Goal: Transaction & Acquisition: Download file/media

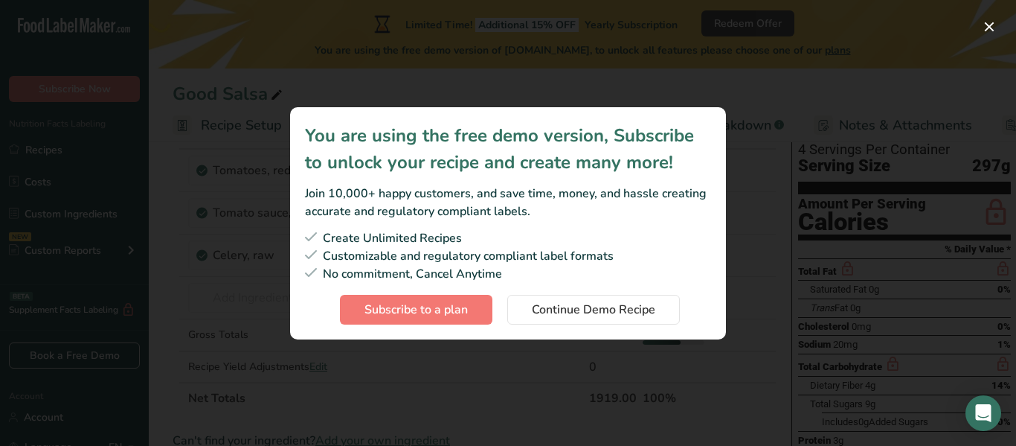
scroll to position [112, 0]
click at [644, 314] on span "Continue Demo Recipe" at bounding box center [594, 310] width 124 height 18
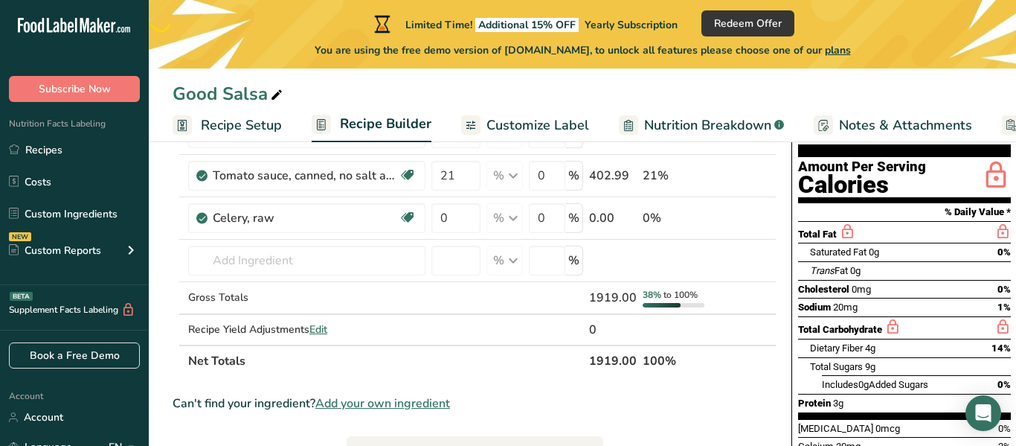
scroll to position [146, 0]
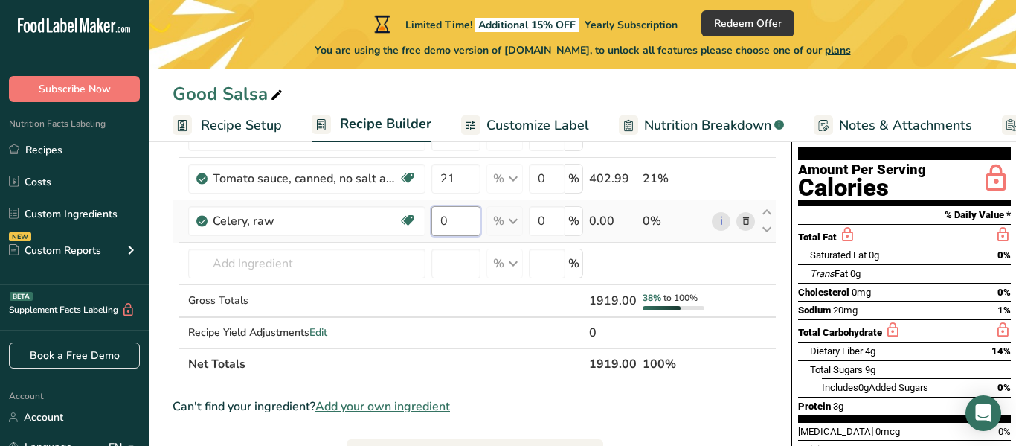
click at [470, 213] on input "0" at bounding box center [456, 221] width 49 height 30
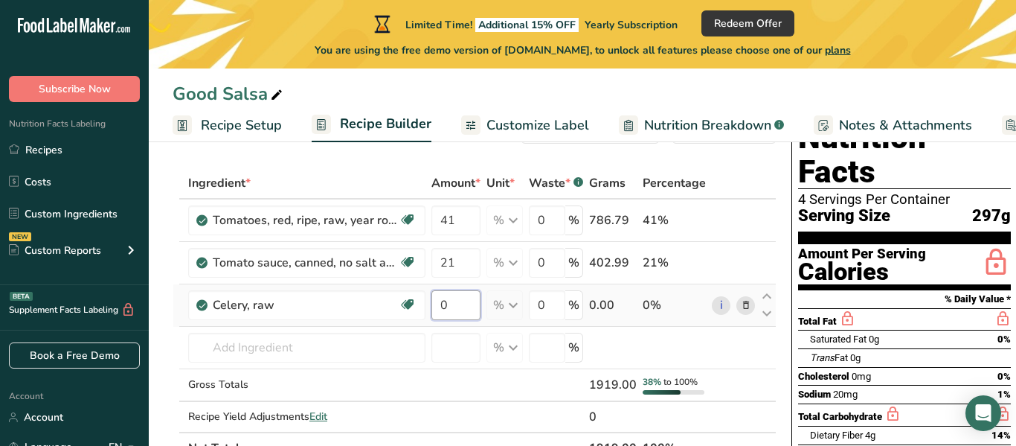
scroll to position [38, 0]
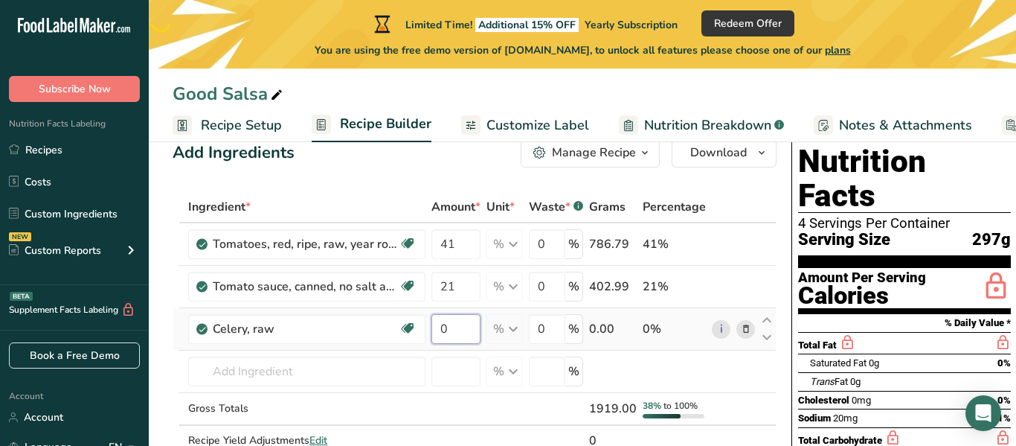
click at [462, 330] on input "0" at bounding box center [456, 329] width 49 height 30
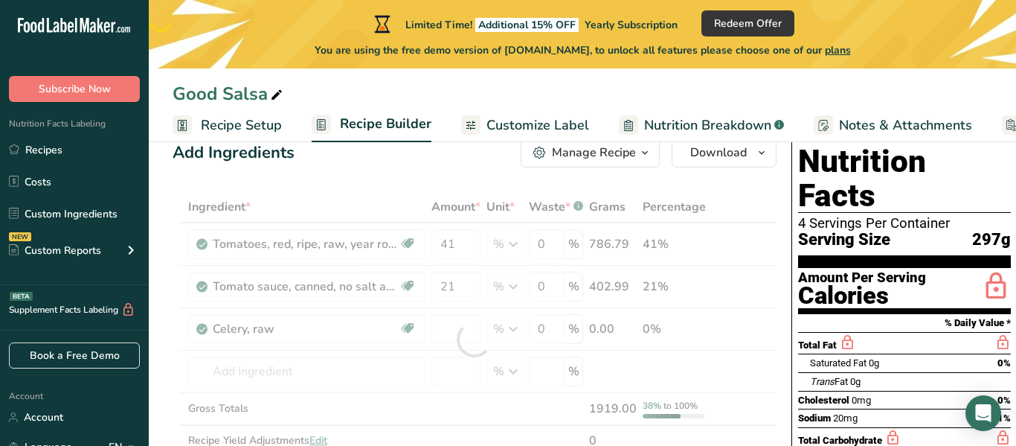
type input "0"
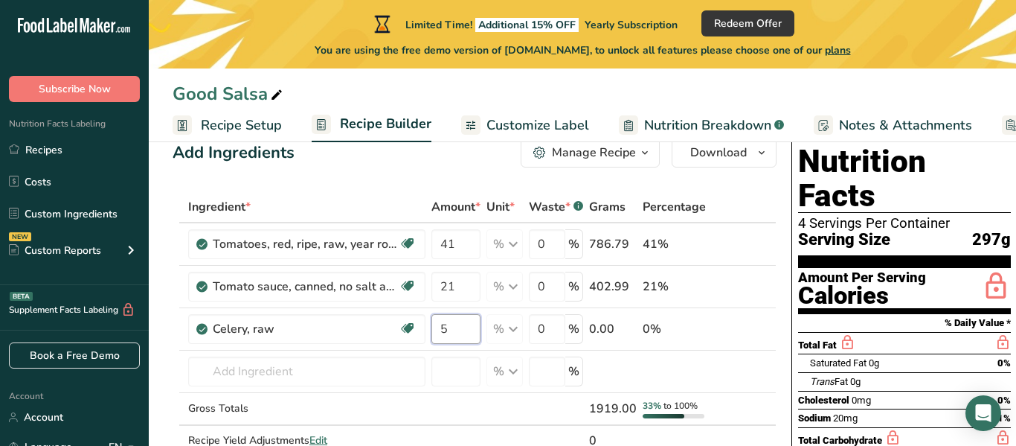
type input "5"
click at [467, 331] on input "5" at bounding box center [456, 329] width 49 height 30
type input "1"
click at [446, 205] on div "Ingredient * Amount * Unit * Waste * .a-a{fill:#347362;}.b-a{fill:#fff;} Grams …" at bounding box center [475, 339] width 604 height 296
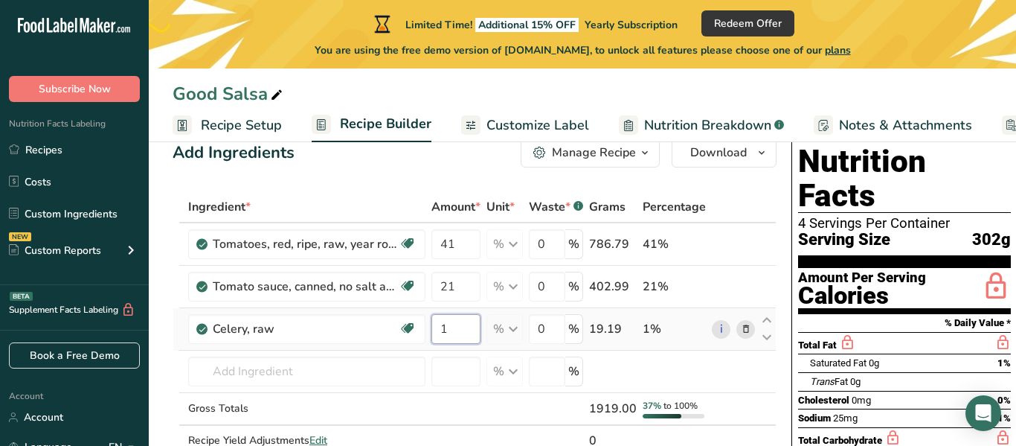
click at [450, 335] on input "1" at bounding box center [456, 329] width 49 height 30
type input "3"
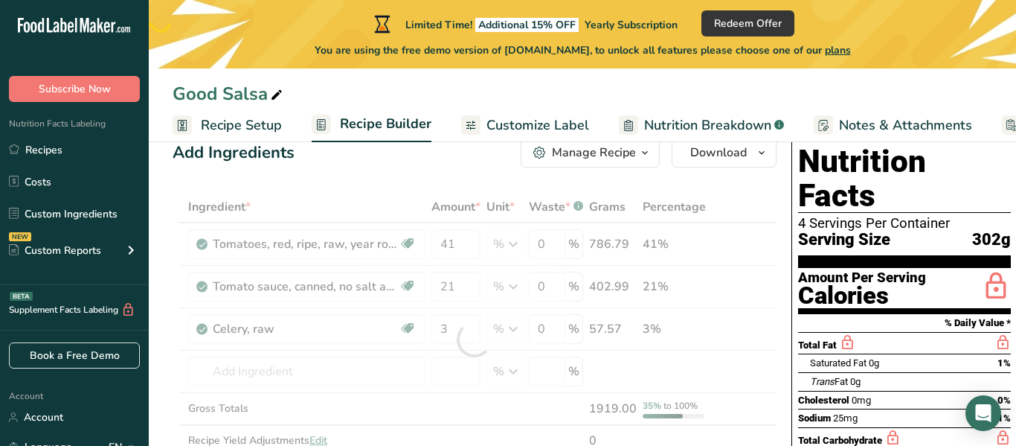
click at [392, 198] on div "Ingredient * Amount * Unit * Waste * .a-a{fill:#347362;}.b-a{fill:#fff;} Grams …" at bounding box center [475, 339] width 604 height 296
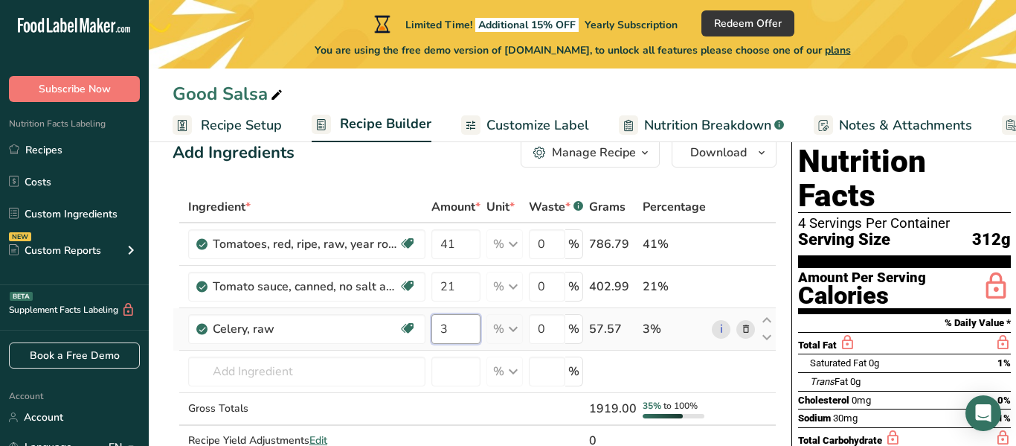
click at [464, 338] on input "3" at bounding box center [456, 329] width 49 height 30
type input "2.5"
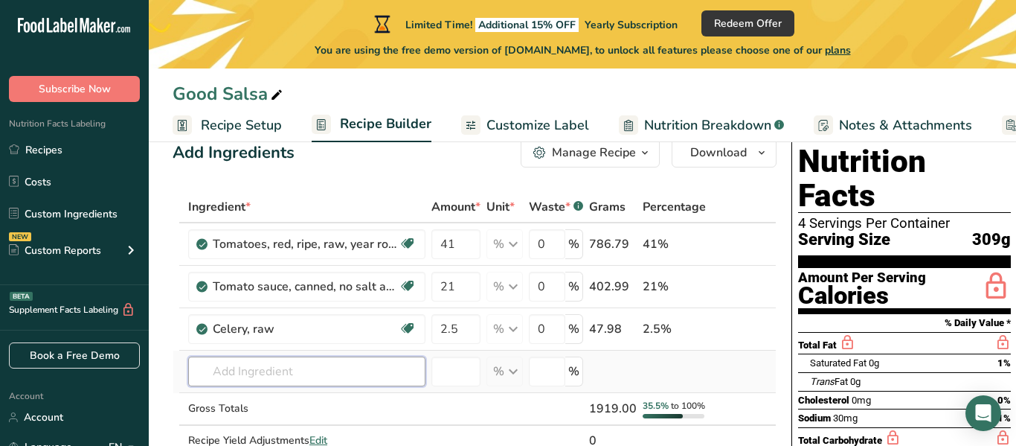
click at [387, 372] on input "text" at bounding box center [306, 371] width 237 height 30
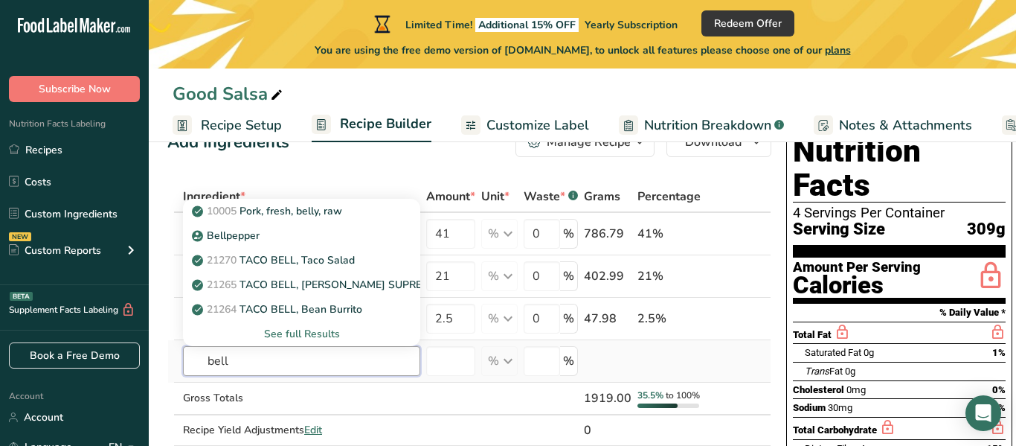
scroll to position [49, 0]
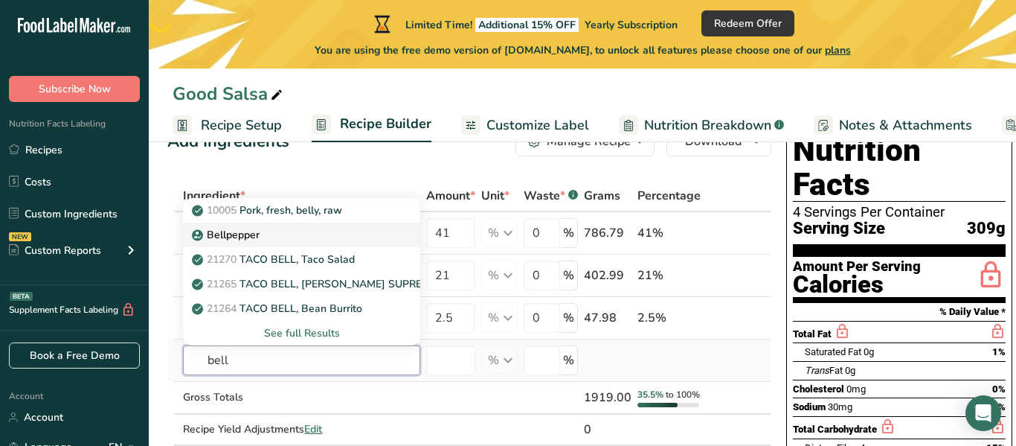
type input "bell"
click at [205, 235] on p "Bellpepper" at bounding box center [227, 235] width 65 height 16
type input "Bellpepper"
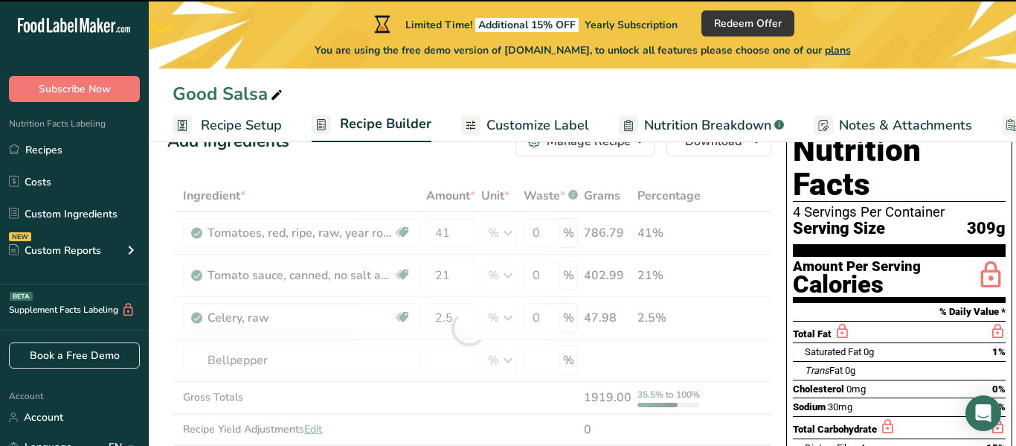
type input "0"
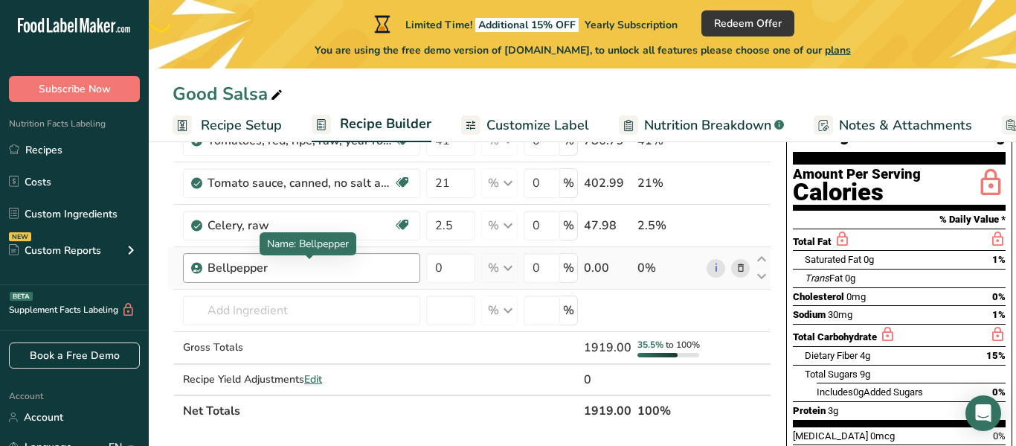
scroll to position [144, 0]
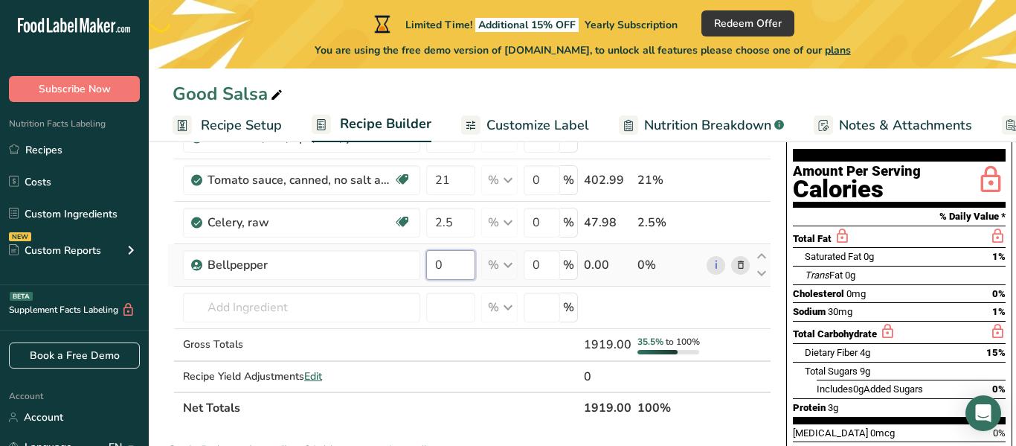
click at [464, 267] on input "0" at bounding box center [450, 265] width 49 height 30
click at [418, 342] on div "Ingredient * Amount * Unit * Waste * .a-a{fill:#347362;}.b-a{fill:#fff;} Grams …" at bounding box center [469, 254] width 604 height 339
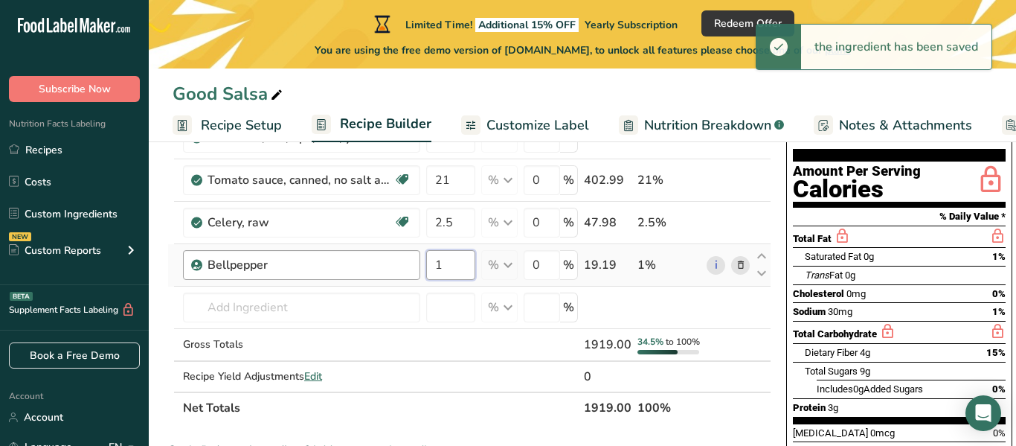
drag, startPoint x: 451, startPoint y: 266, endPoint x: 413, endPoint y: 264, distance: 38.0
click at [413, 264] on tr "Bellpepper 1 % Weight Units g kg mg See more Volume Units l Volume units requir…" at bounding box center [469, 265] width 603 height 42
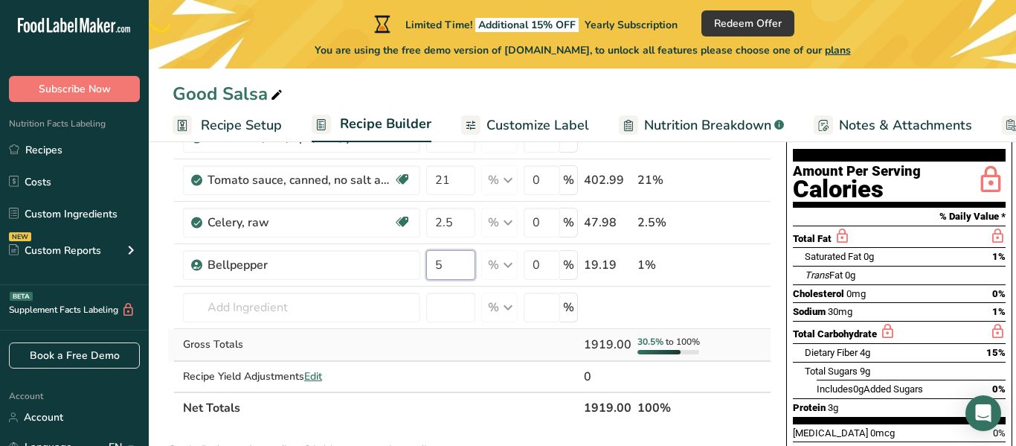
type input "5"
click at [448, 362] on div "Ingredient * Amount * Unit * Waste * .a-a{fill:#347362;}.b-a{fill:#fff;} Grams …" at bounding box center [469, 254] width 604 height 339
click at [452, 264] on input "5" at bounding box center [450, 265] width 49 height 30
type input "6"
click at [473, 340] on div "Ingredient * Amount * Unit * Waste * .a-a{fill:#347362;}.b-a{fill:#fff;} Grams …" at bounding box center [469, 254] width 604 height 339
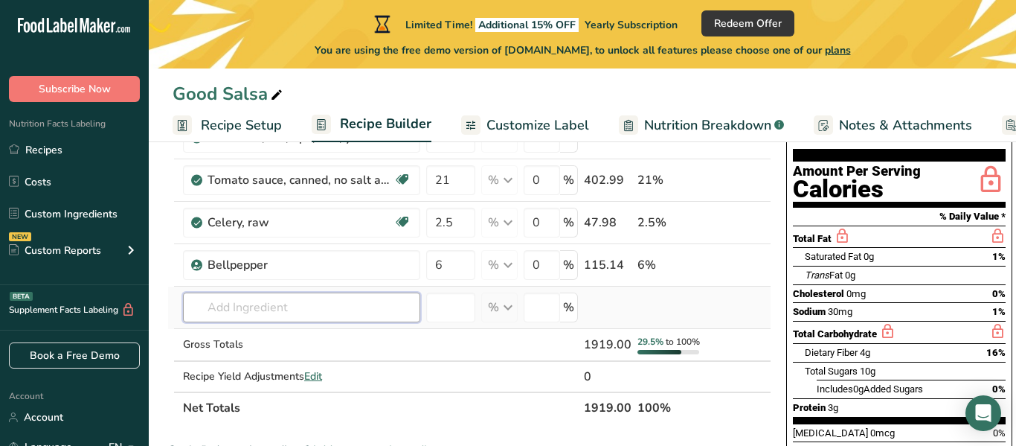
click at [360, 302] on input "text" at bounding box center [301, 307] width 237 height 30
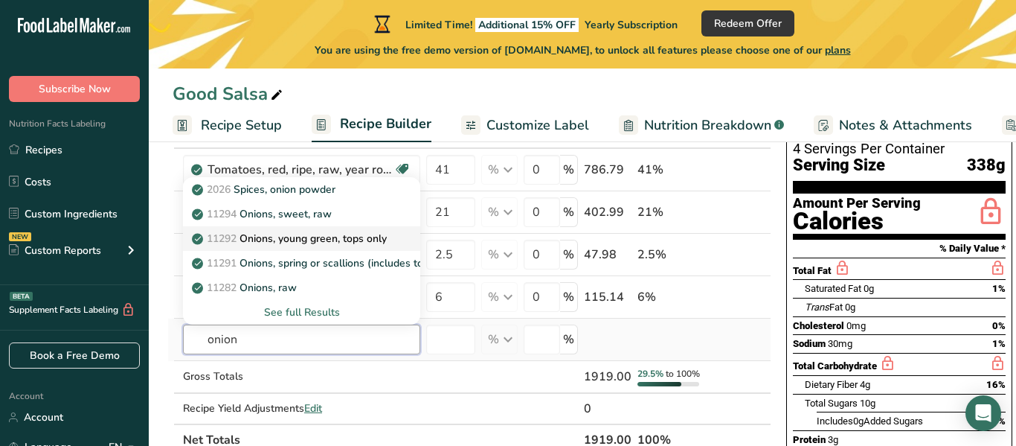
scroll to position [109, 0]
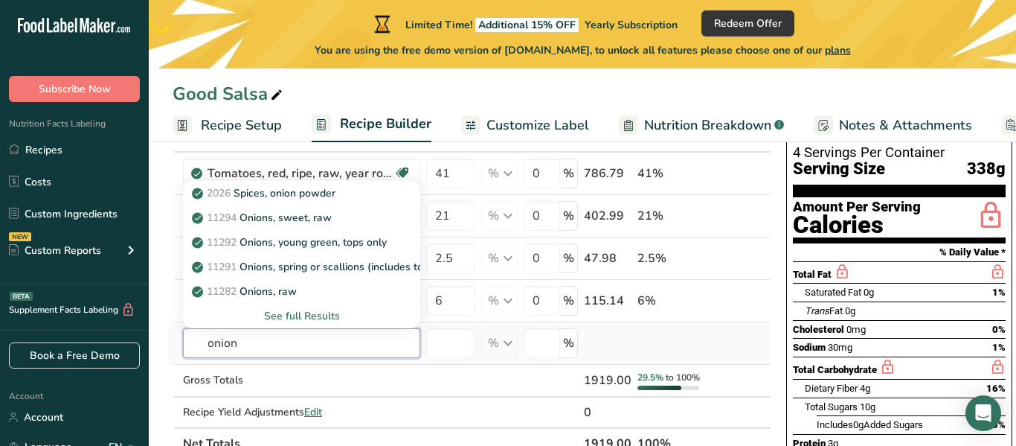
type input "onion"
click at [314, 311] on div "See full Results" at bounding box center [302, 316] width 214 height 16
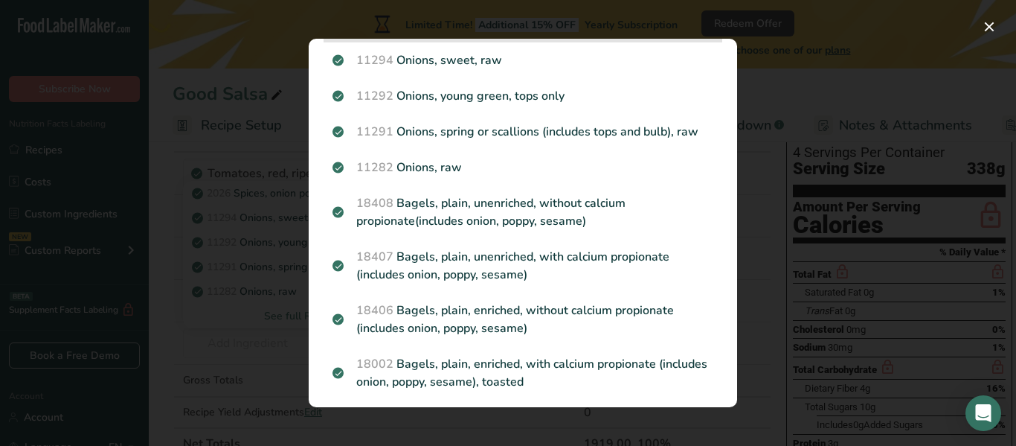
scroll to position [79, 0]
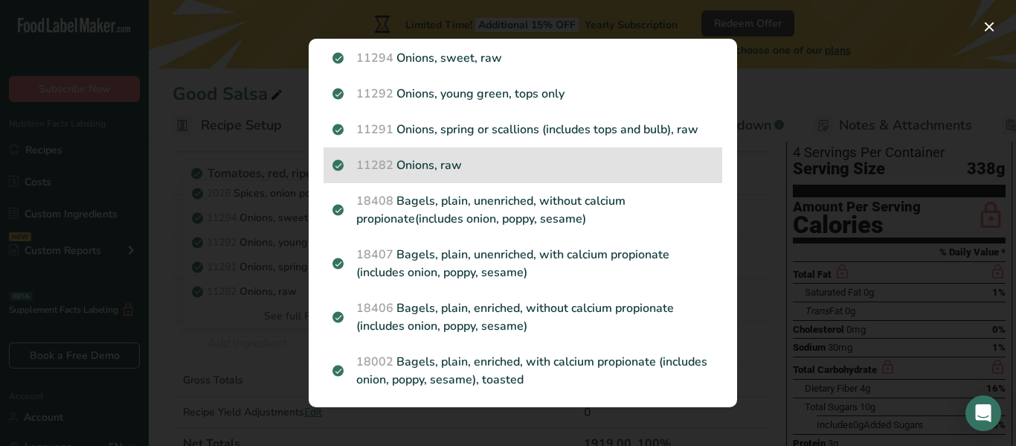
click at [439, 174] on div "11282 Onions, raw" at bounding box center [523, 165] width 399 height 36
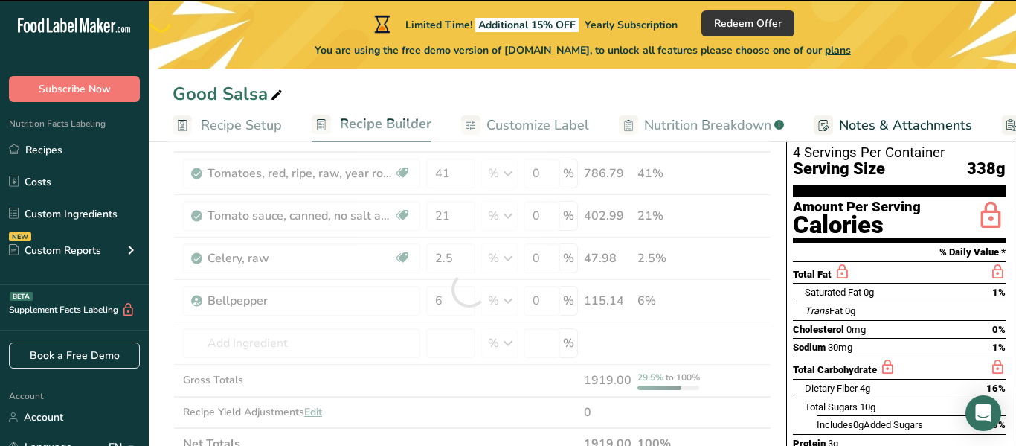
type input "0"
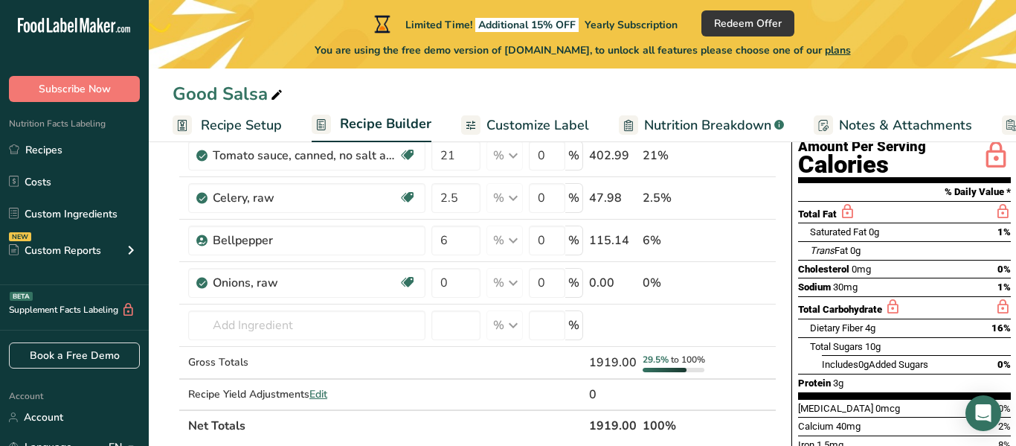
scroll to position [0, 5]
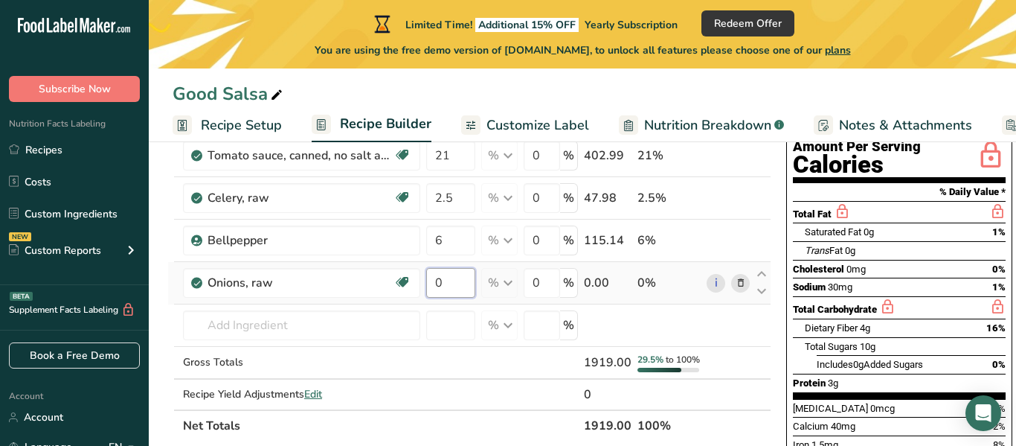
click at [461, 284] on input "0" at bounding box center [450, 283] width 49 height 30
type input "2"
click at [465, 359] on div "Ingredient * Amount * Unit * Waste * .a-a{fill:#347362;}.b-a{fill:#fff;} Grams …" at bounding box center [469, 250] width 604 height 381
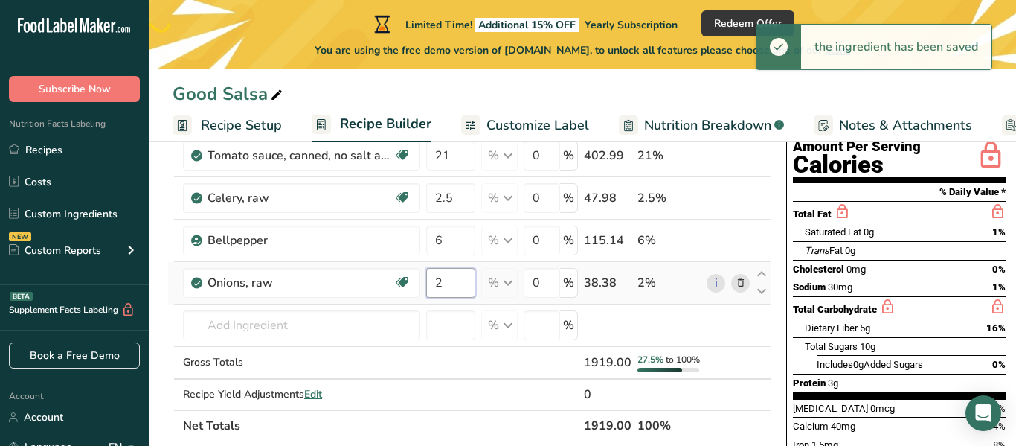
click at [452, 284] on input "2" at bounding box center [450, 283] width 49 height 30
click at [446, 349] on div "Ingredient * Amount * Unit * Waste * .a-a{fill:#347362;}.b-a{fill:#fff;} Grams …" at bounding box center [469, 250] width 604 height 381
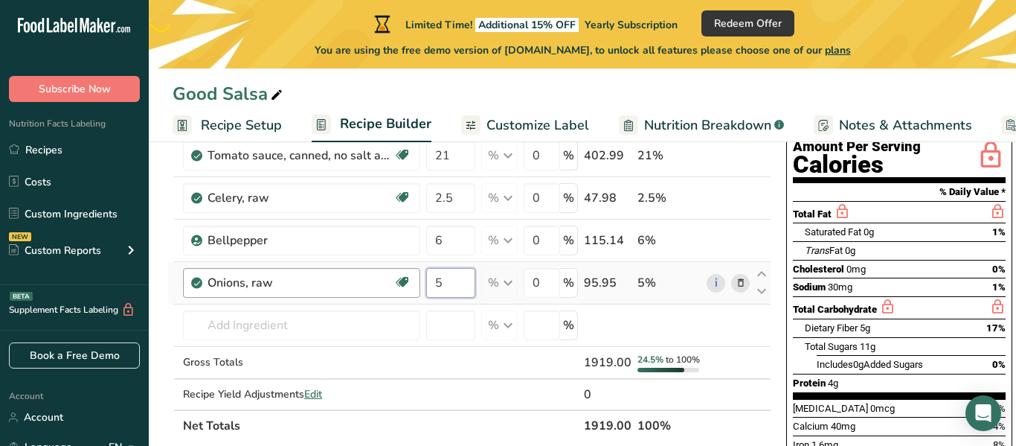
drag, startPoint x: 461, startPoint y: 284, endPoint x: 417, endPoint y: 283, distance: 43.9
click at [417, 283] on tr "Onions, raw Source of Antioxidants [MEDICAL_DATA] Effect Dairy free Gluten free…" at bounding box center [469, 283] width 603 height 42
type input "15"
click at [459, 375] on div "Ingredient * Amount * Unit * Waste * .a-a{fill:#347362;}.b-a{fill:#fff;} Grams …" at bounding box center [469, 250] width 604 height 381
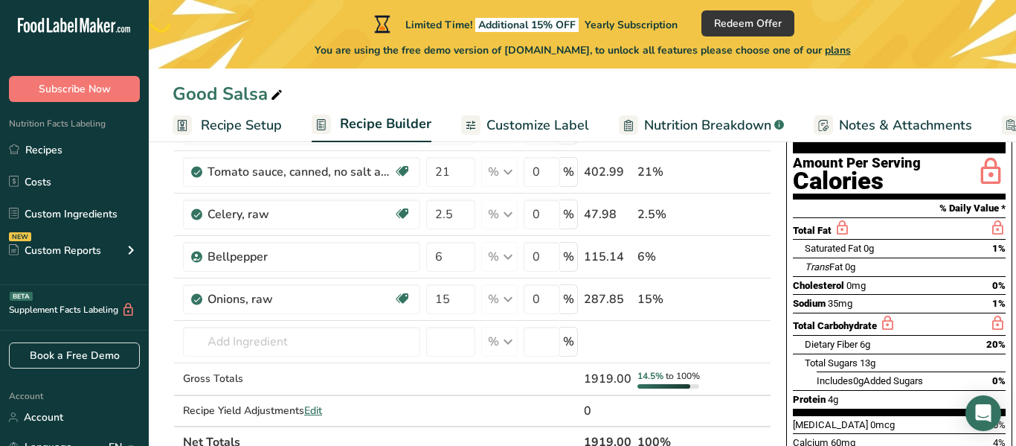
scroll to position [151, 0]
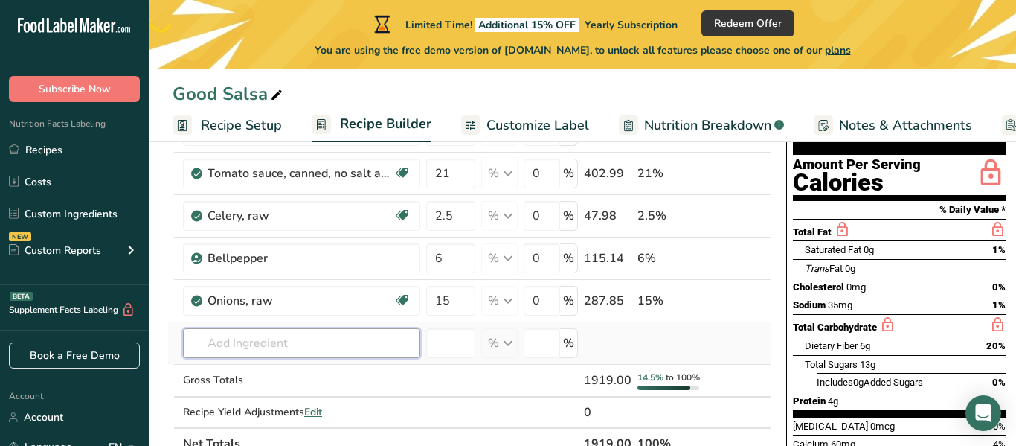
click at [346, 339] on input "text" at bounding box center [301, 343] width 237 height 30
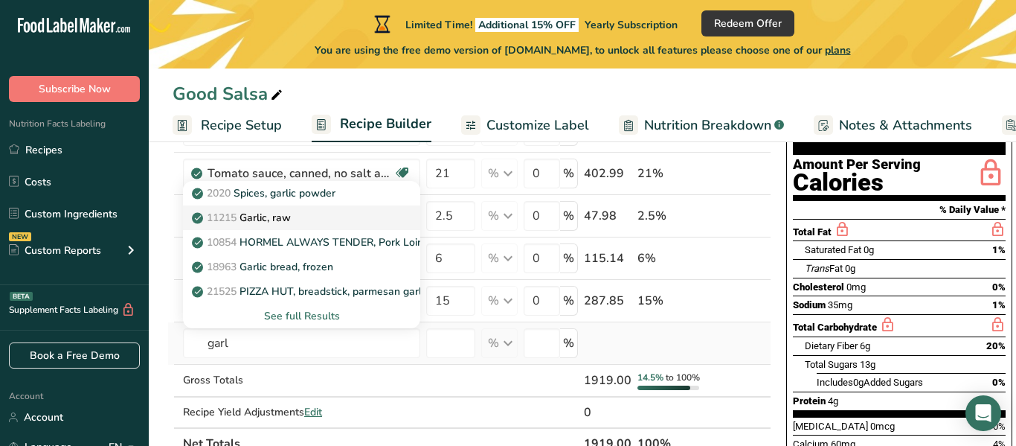
click at [394, 218] on link "11215 Garlic, raw" at bounding box center [301, 217] width 237 height 25
type input "Garlic, raw"
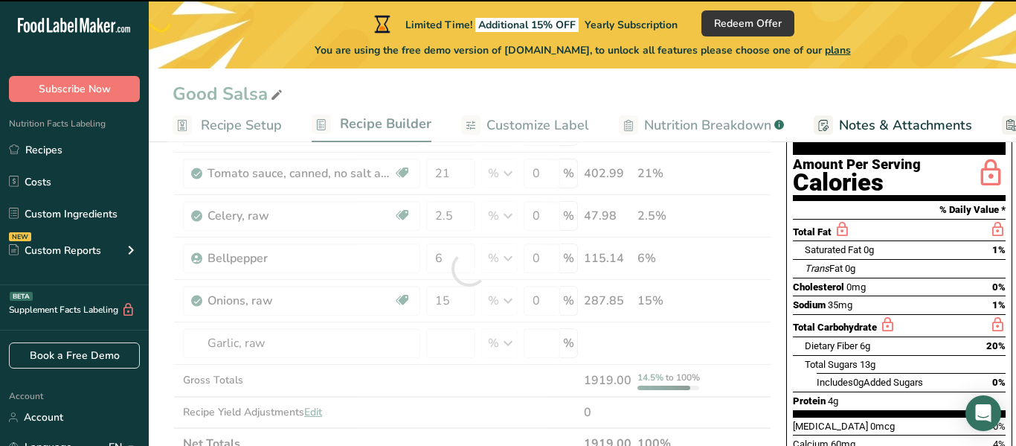
type input "0"
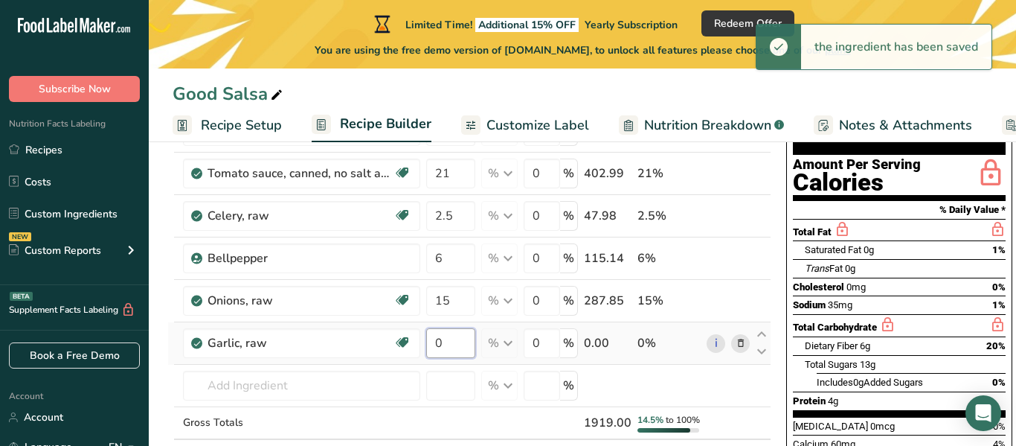
click at [449, 330] on input "0" at bounding box center [450, 343] width 49 height 30
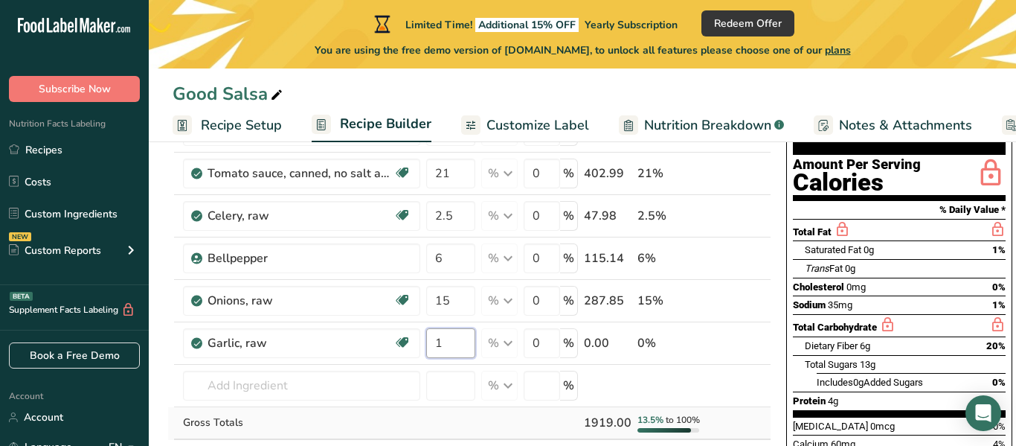
type input "1"
click at [437, 412] on div "Ingredient * Amount * Unit * Waste * .a-a{fill:#347362;}.b-a{fill:#fff;} Grams …" at bounding box center [469, 289] width 604 height 423
click at [458, 341] on input "1" at bounding box center [450, 343] width 49 height 30
type input "0.5"
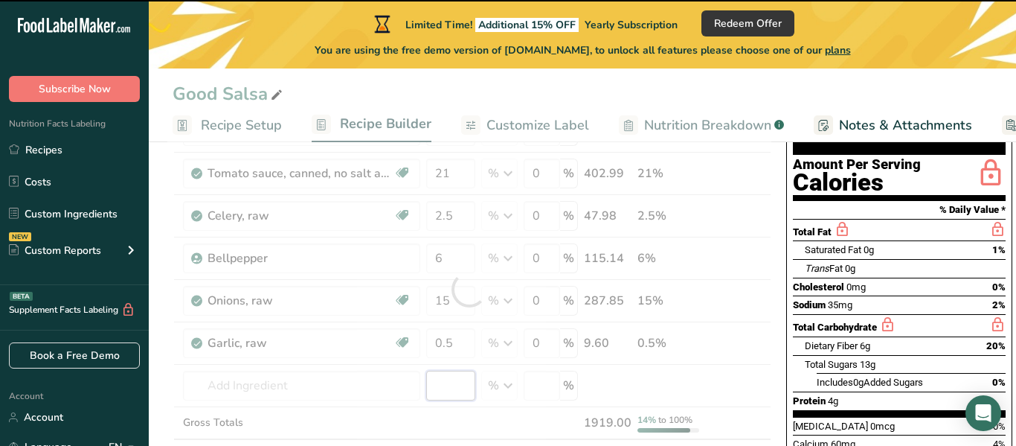
drag, startPoint x: 456, startPoint y: 390, endPoint x: 463, endPoint y: 417, distance: 27.6
click at [463, 417] on div "Ingredient * Amount * Unit * Waste * .a-a{fill:#347362;}.b-a{fill:#fff;} Grams …" at bounding box center [469, 289] width 604 height 423
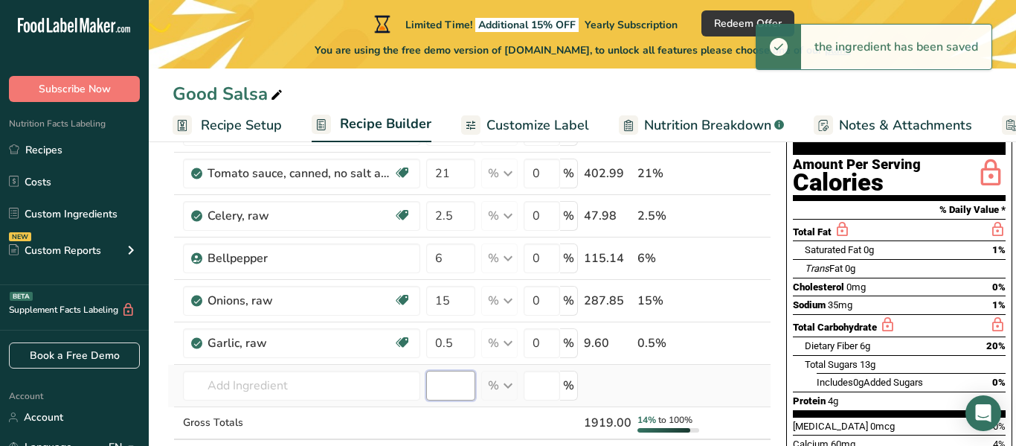
click at [452, 384] on input "number" at bounding box center [450, 386] width 49 height 30
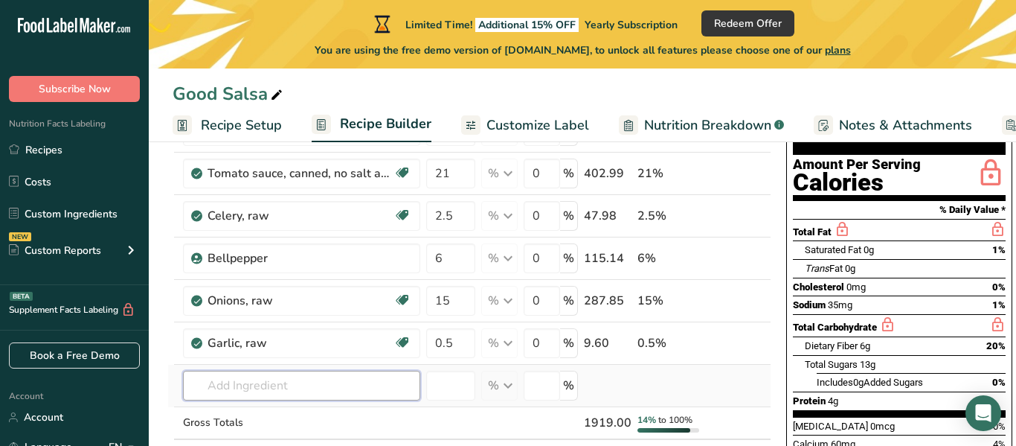
click at [364, 379] on input "text" at bounding box center [301, 386] width 237 height 30
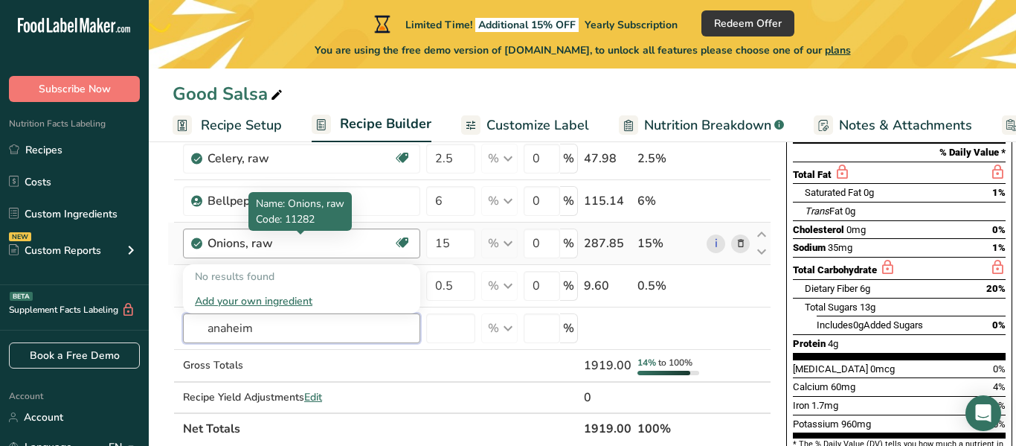
scroll to position [212, 0]
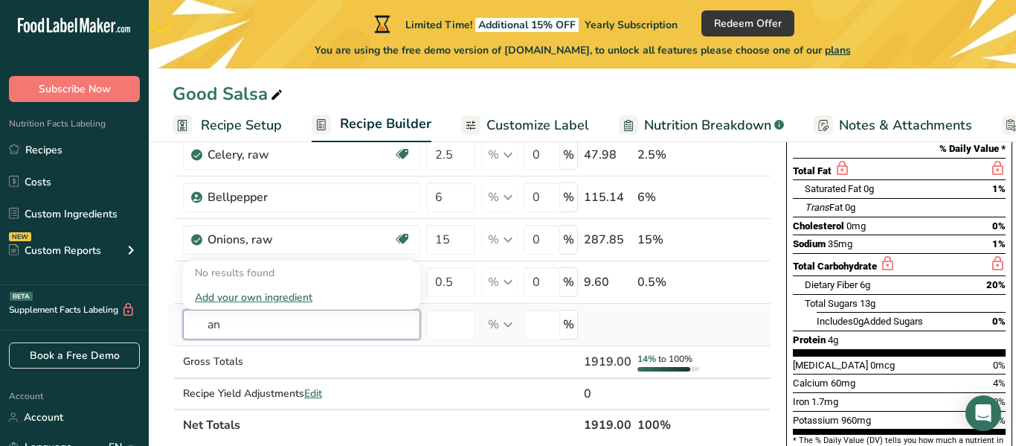
type input "a"
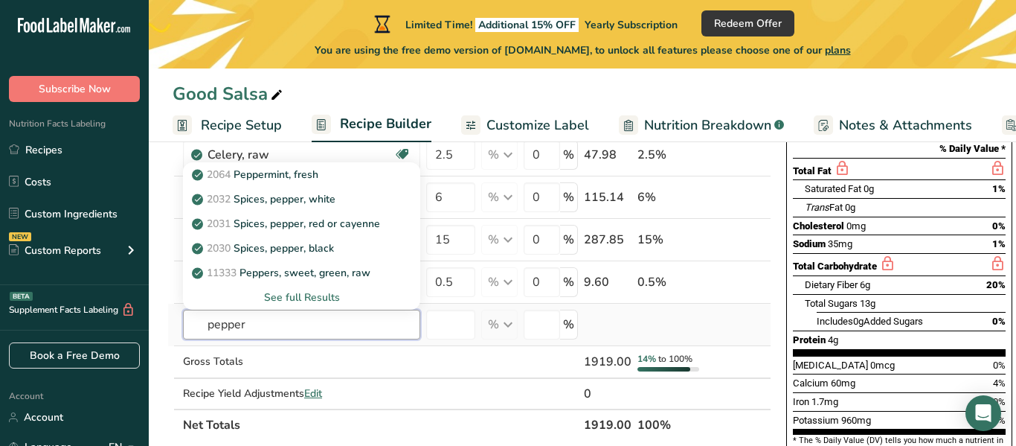
type input "pepper"
click at [307, 293] on div "See full Results" at bounding box center [302, 297] width 214 height 16
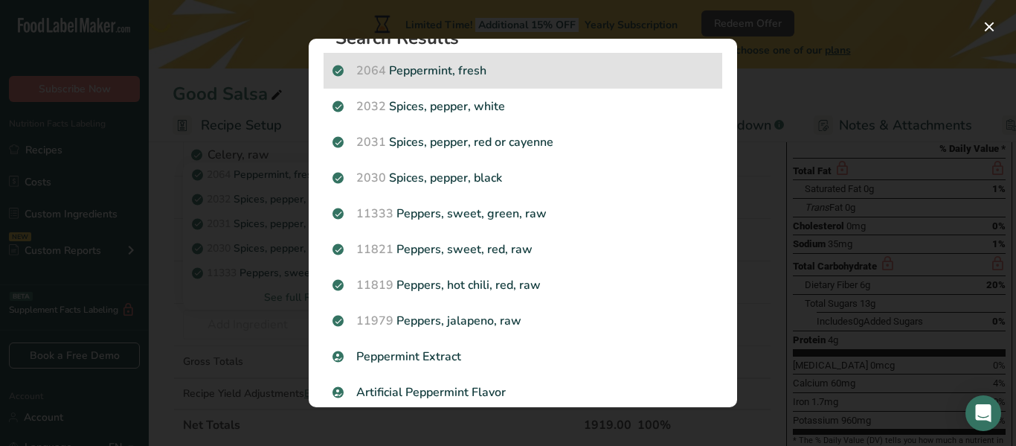
scroll to position [0, 0]
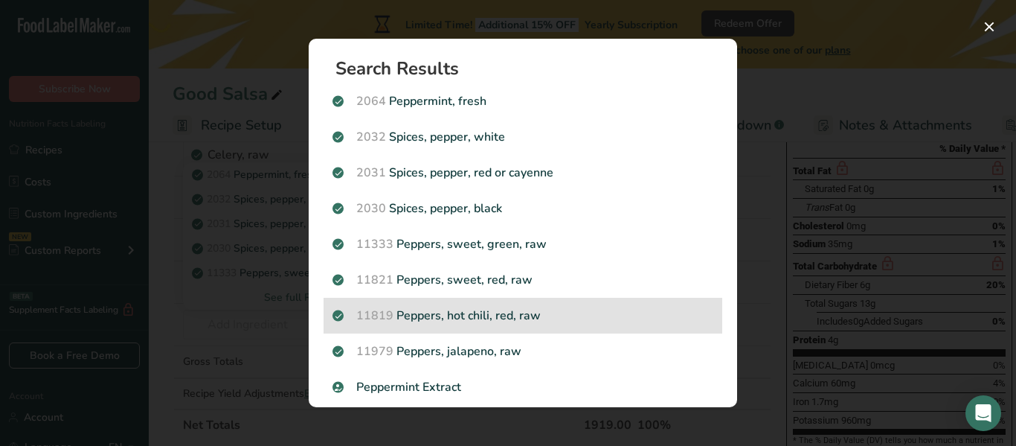
click at [554, 311] on p "11819 Peppers, hot chili, red, raw" at bounding box center [523, 316] width 381 height 18
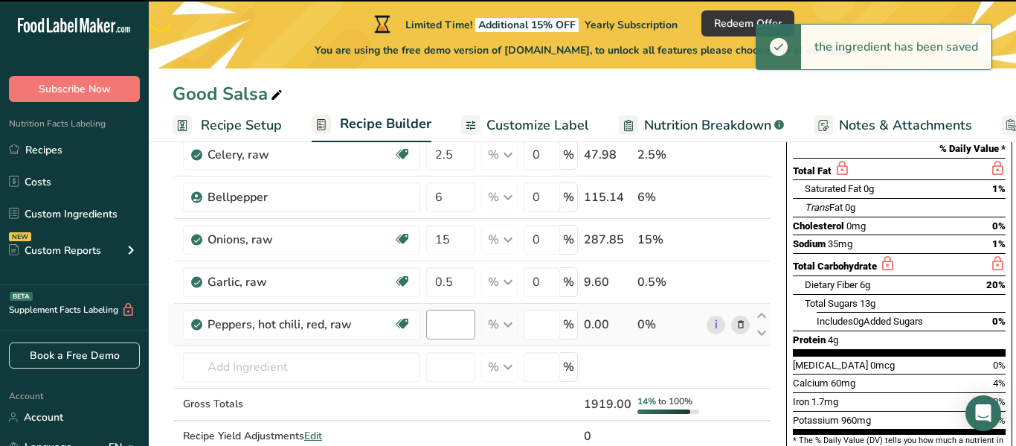
type input "0"
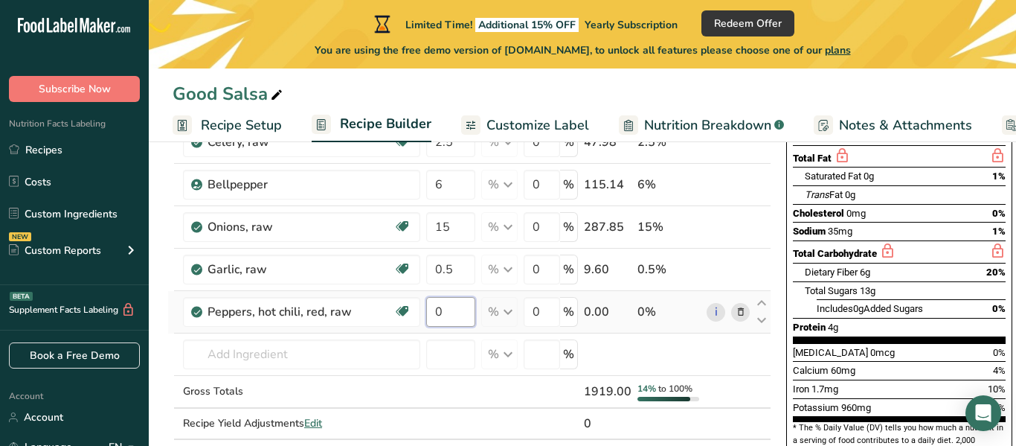
click at [442, 309] on input "0" at bounding box center [450, 312] width 49 height 30
type input "1"
click at [477, 382] on div "Ingredient * Amount * Unit * Waste * .a-a{fill:#347362;}.b-a{fill:#fff;} Grams …" at bounding box center [469, 237] width 604 height 466
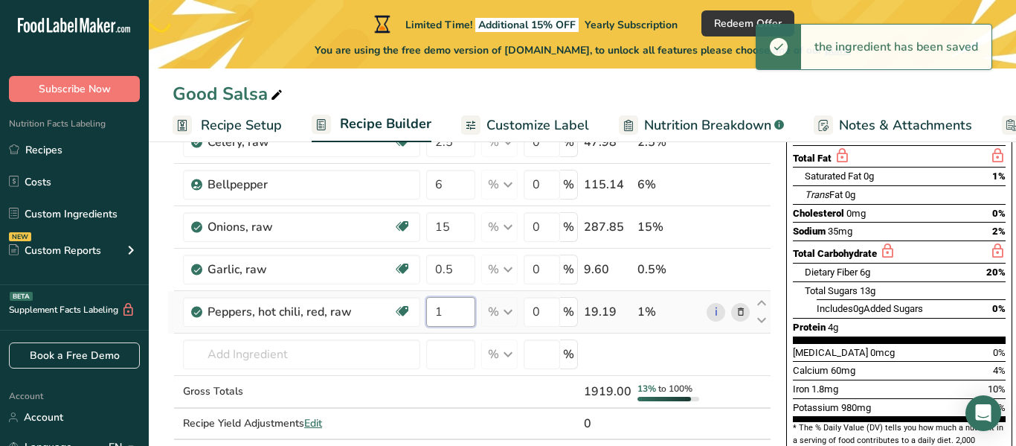
click at [455, 314] on input "1" at bounding box center [450, 312] width 49 height 30
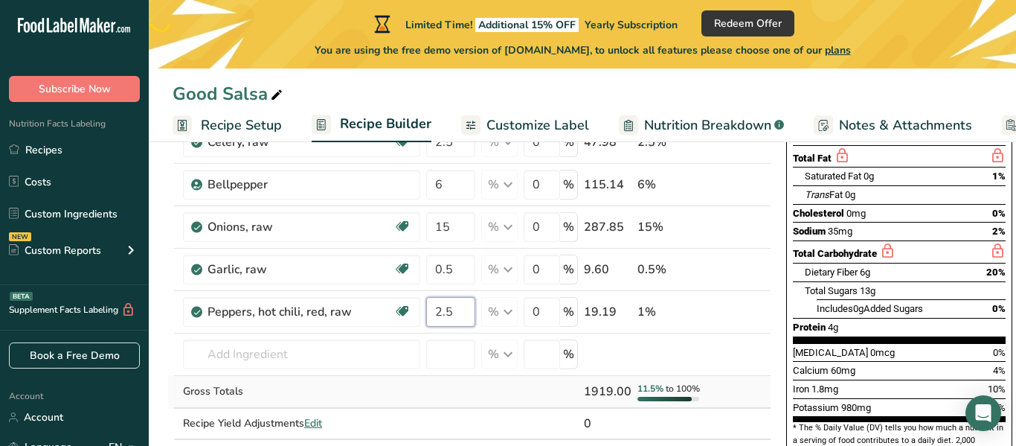
type input "2.5"
click at [461, 382] on div "Ingredient * Amount * Unit * Waste * .a-a{fill:#347362;}.b-a{fill:#fff;} Grams …" at bounding box center [469, 237] width 604 height 466
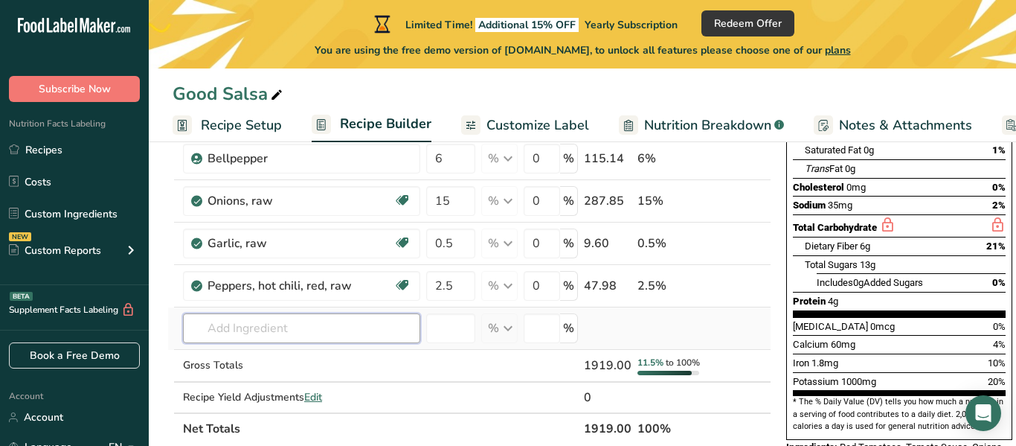
click at [296, 330] on input "text" at bounding box center [301, 328] width 237 height 30
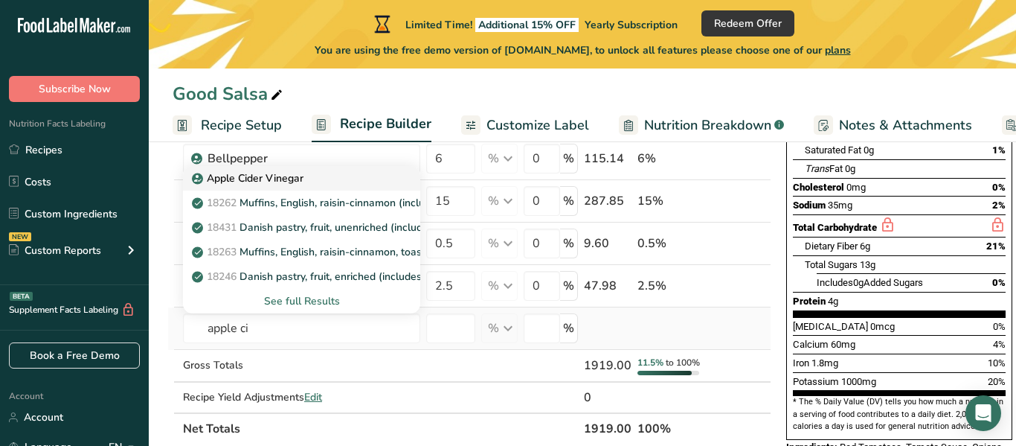
click at [295, 179] on p "Apple Cider Vinegar" at bounding box center [249, 178] width 109 height 16
type input "Apple Cider Vinegar"
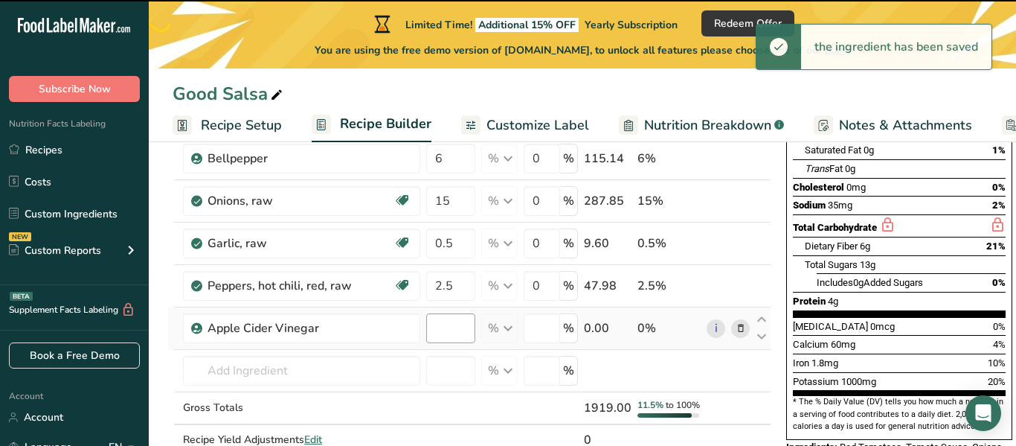
type input "0"
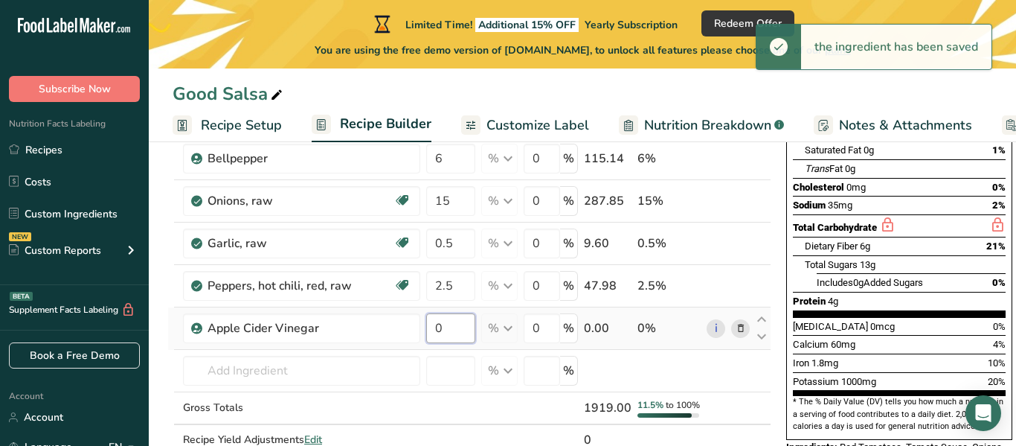
click at [448, 327] on input "0" at bounding box center [450, 328] width 49 height 30
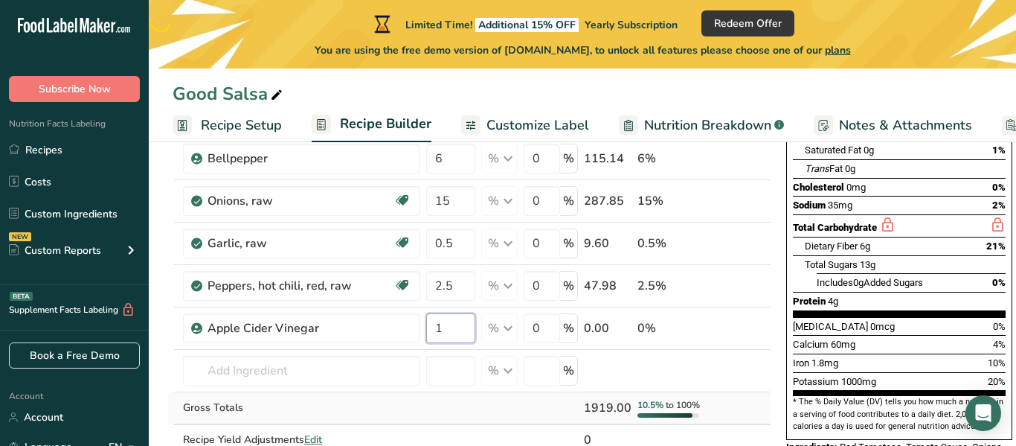
type input "1"
click at [467, 403] on div "Ingredient * Amount * Unit * Waste * .a-a{fill:#347362;}.b-a{fill:#fff;} Grams …" at bounding box center [469, 232] width 604 height 508
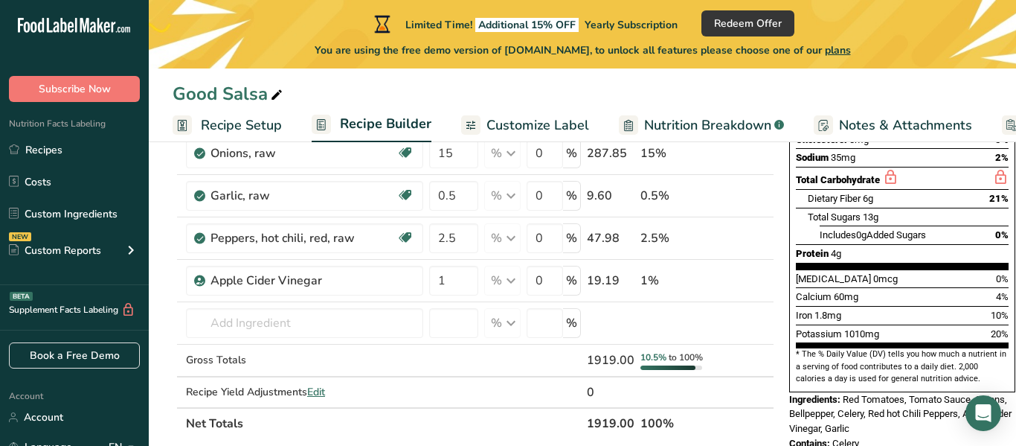
scroll to position [303, 0]
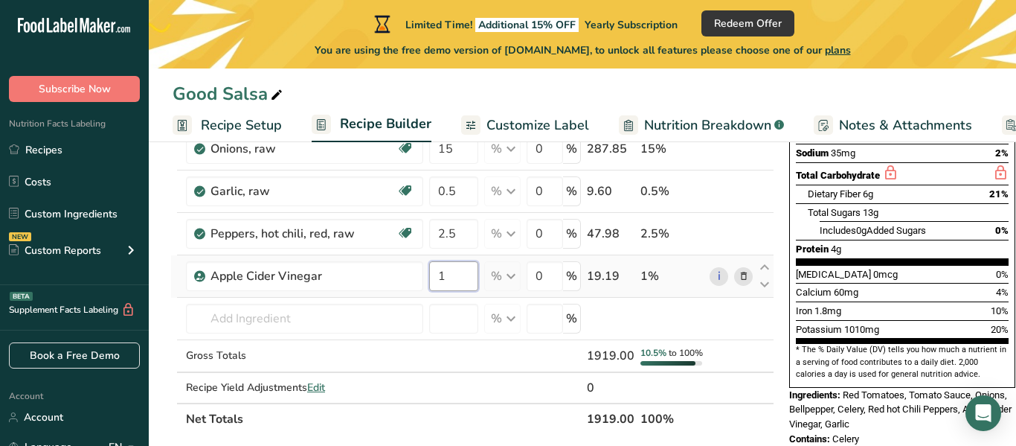
click at [466, 274] on input "1" at bounding box center [453, 276] width 49 height 30
type input "1"
type input "5"
click at [460, 293] on div "Ingredient * Amount * Unit * Waste * .a-a{fill:#347362;}.b-a{fill:#fff;} Grams …" at bounding box center [472, 180] width 604 height 508
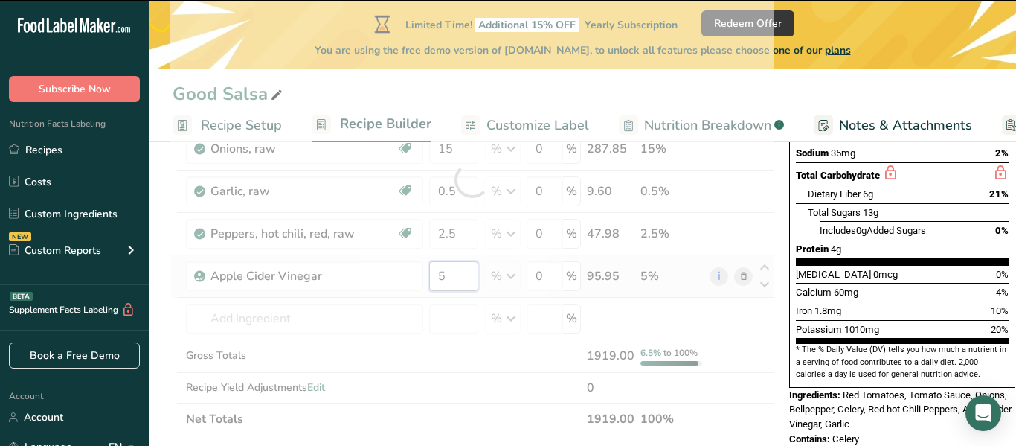
click at [458, 276] on input "5" at bounding box center [453, 276] width 49 height 30
click at [457, 275] on input "5" at bounding box center [453, 276] width 49 height 30
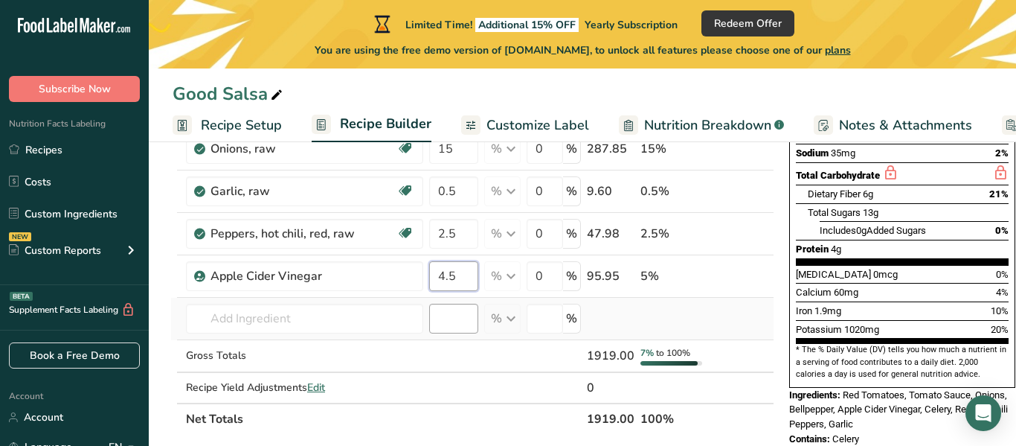
type input "4.5"
click at [455, 303] on div "Ingredient * Amount * Unit * Waste * .a-a{fill:#347362;}.b-a{fill:#fff;} Grams …" at bounding box center [472, 180] width 604 height 508
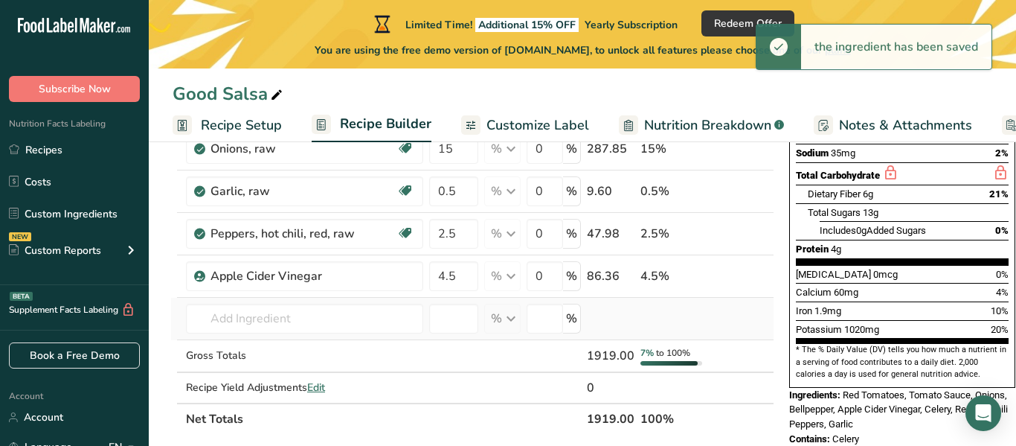
click at [459, 301] on td at bounding box center [453, 319] width 55 height 42
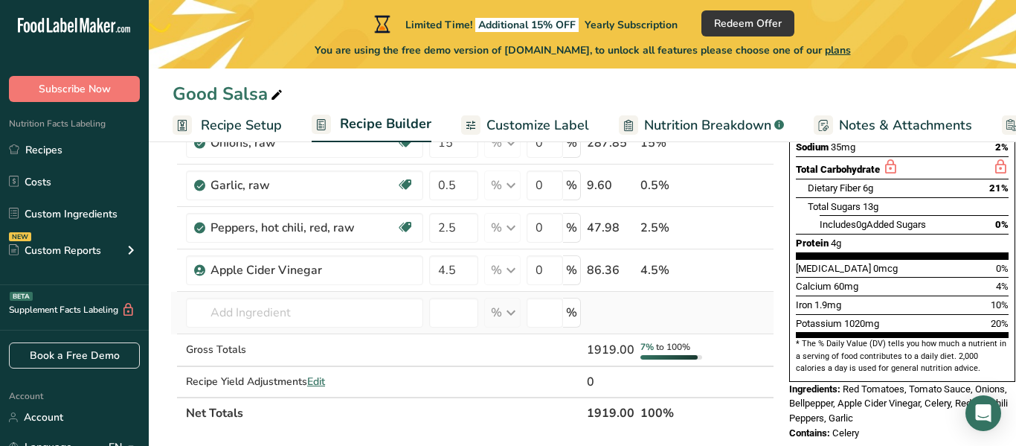
scroll to position [310, 0]
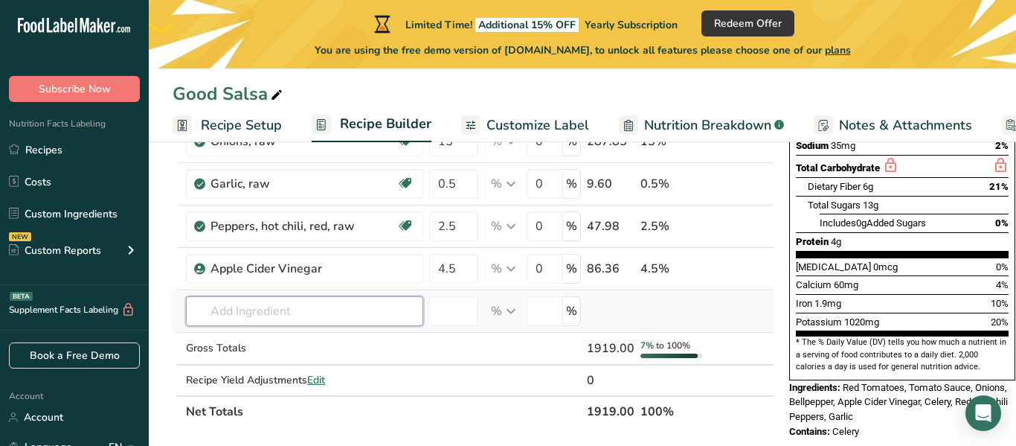
click at [309, 304] on input "text" at bounding box center [304, 311] width 237 height 30
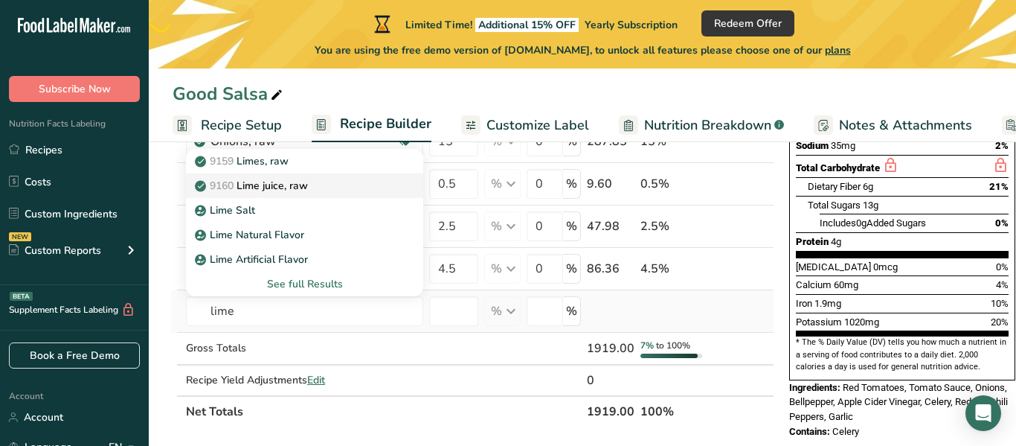
click at [315, 185] on div "9160 Lime juice, raw" at bounding box center [293, 186] width 190 height 16
type input "Lime juice, raw"
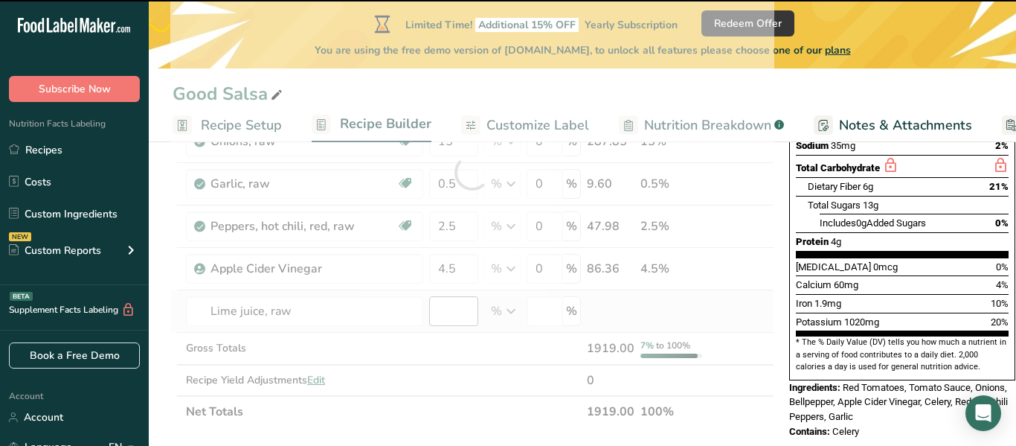
type input "0"
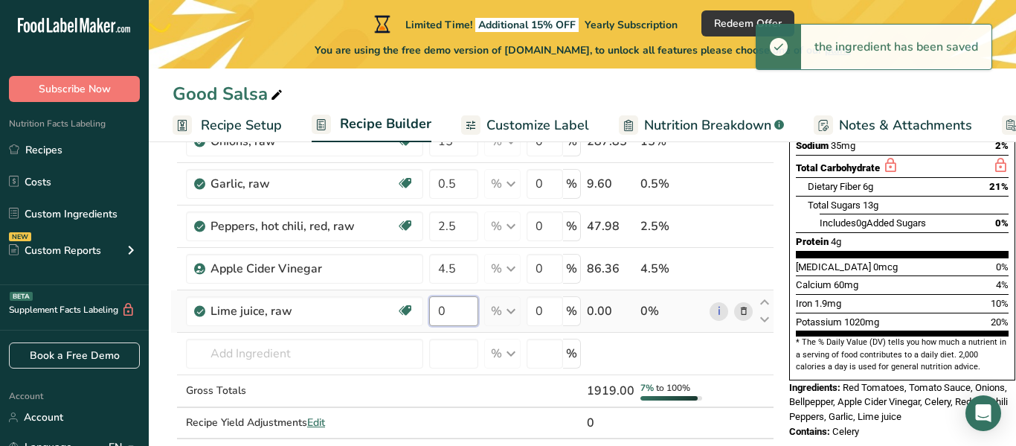
click at [458, 305] on input "0" at bounding box center [453, 311] width 49 height 30
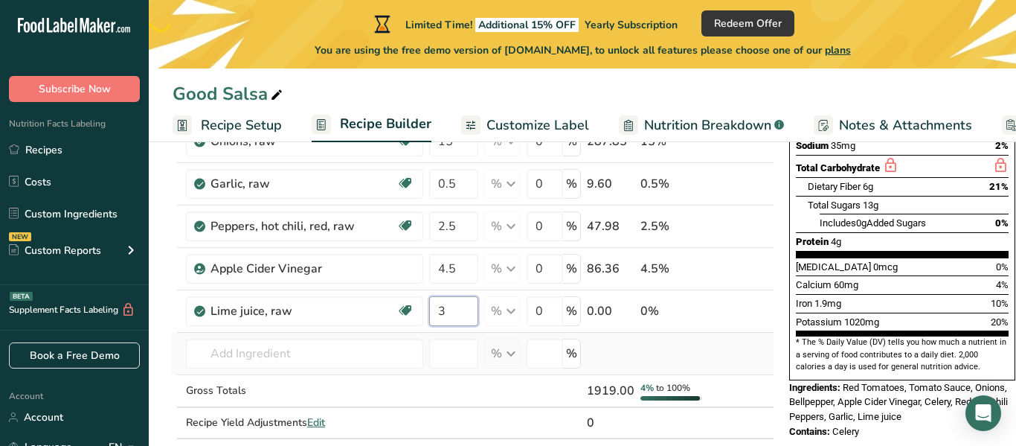
type input "3"
click at [475, 333] on div "Ingredient * Amount * Unit * Waste * .a-a{fill:#347362;}.b-a{fill:#fff;} Grams …" at bounding box center [472, 194] width 604 height 551
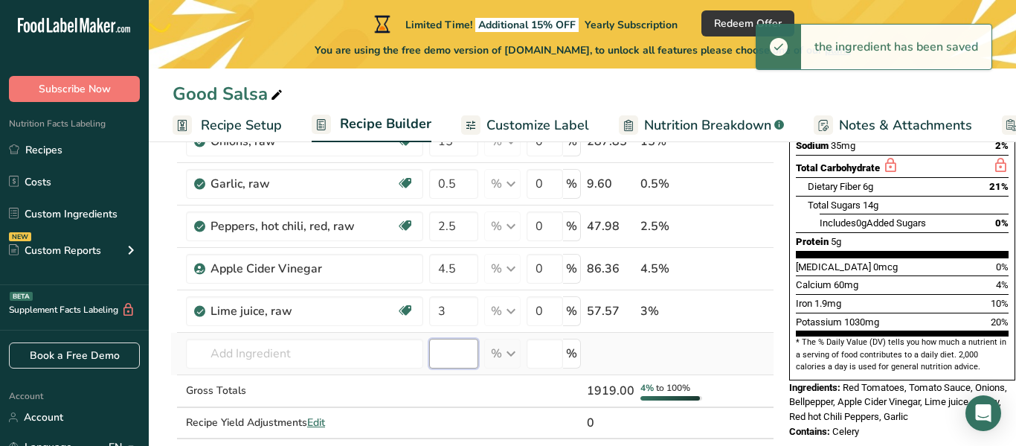
click at [464, 347] on input "number" at bounding box center [453, 354] width 49 height 30
click at [382, 339] on input "text" at bounding box center [304, 354] width 237 height 30
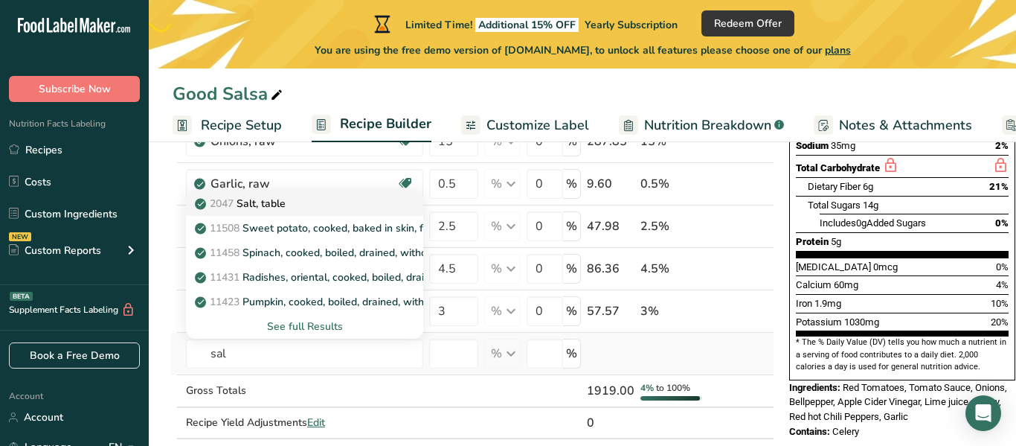
click at [329, 202] on div "2047 Salt, table" at bounding box center [293, 204] width 190 height 16
type input "Salt, table"
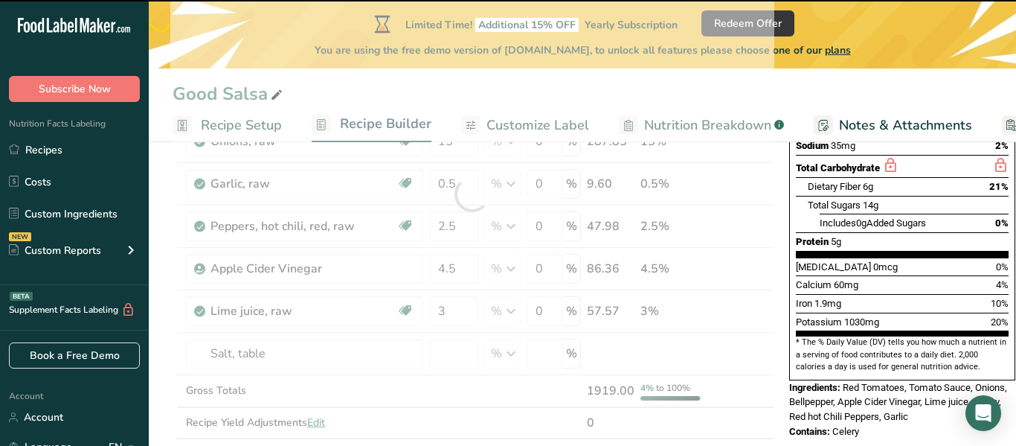
type input "0"
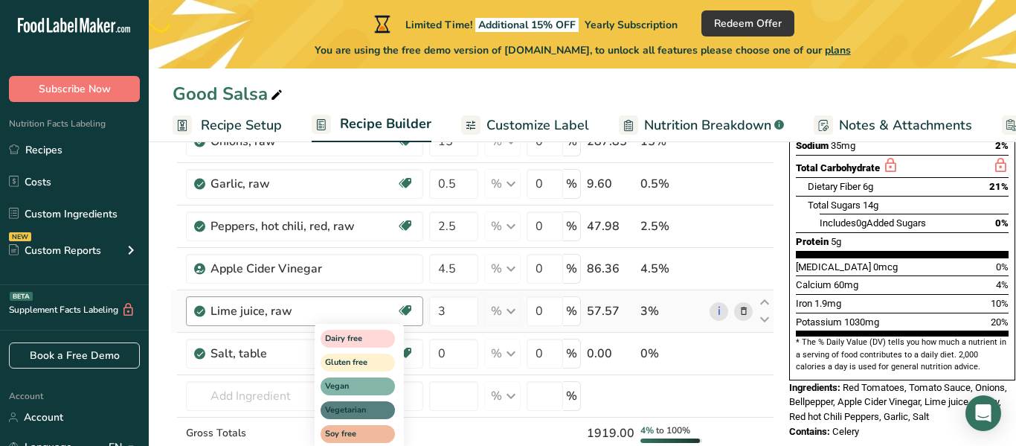
click at [435, 354] on div "Dairy free Gluten free Vegan Vegetarian Soy free" at bounding box center [386, 385] width 143 height 128
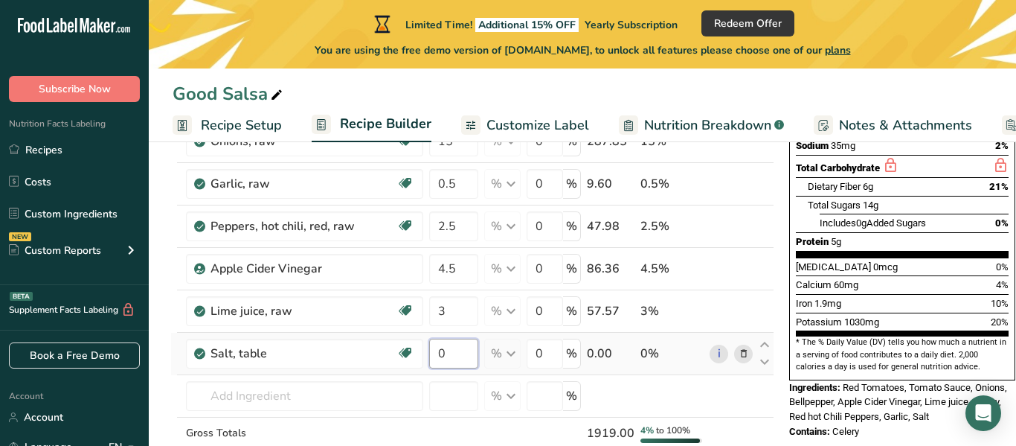
click at [461, 360] on input "0" at bounding box center [453, 354] width 49 height 30
type input "4"
click at [451, 374] on div "Ingredient * Amount * Unit * Waste * .a-a{fill:#347362;}.b-a{fill:#fff;} Grams …" at bounding box center [472, 215] width 604 height 593
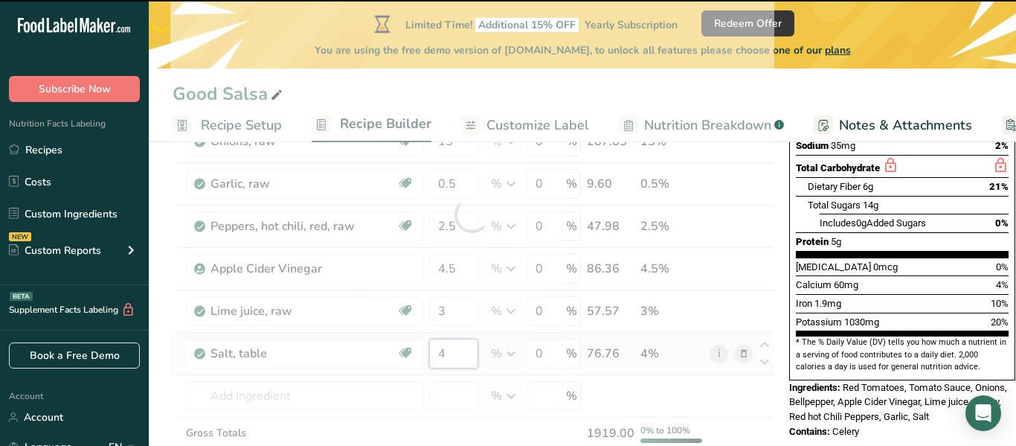
click at [457, 357] on input "4" at bounding box center [453, 354] width 49 height 30
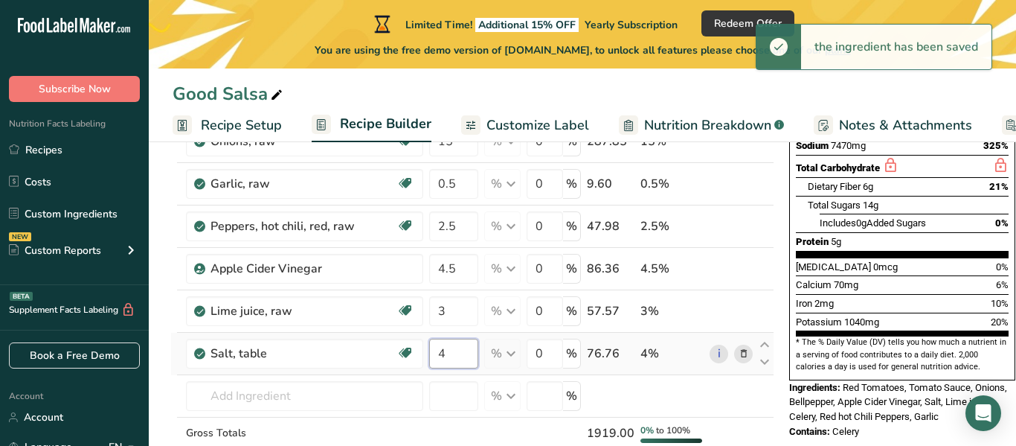
click at [453, 357] on input "4" at bounding box center [453, 354] width 49 height 30
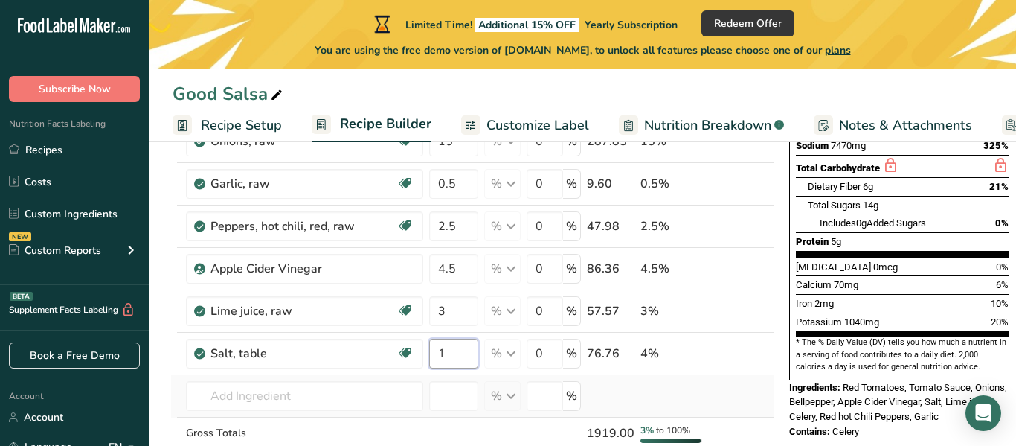
type input "1"
click at [463, 374] on div "Ingredient * Amount * Unit * Waste * .a-a{fill:#347362;}.b-a{fill:#fff;} Grams …" at bounding box center [472, 215] width 604 height 593
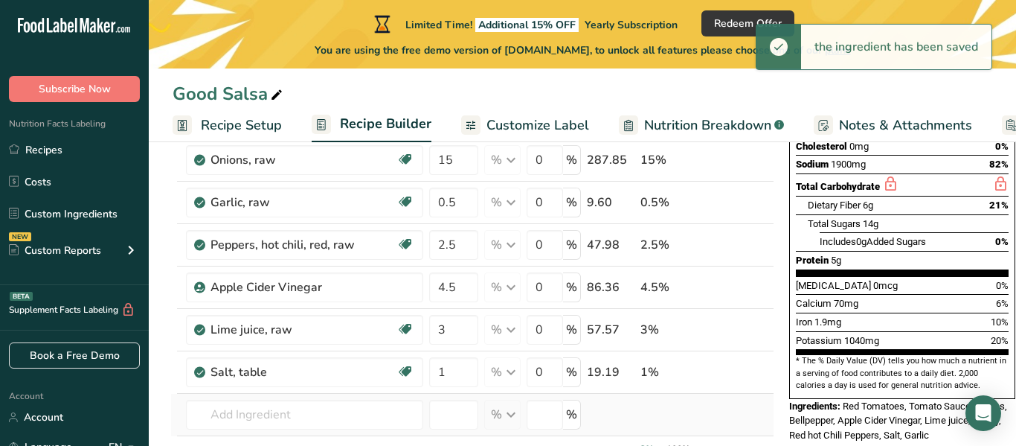
scroll to position [289, 0]
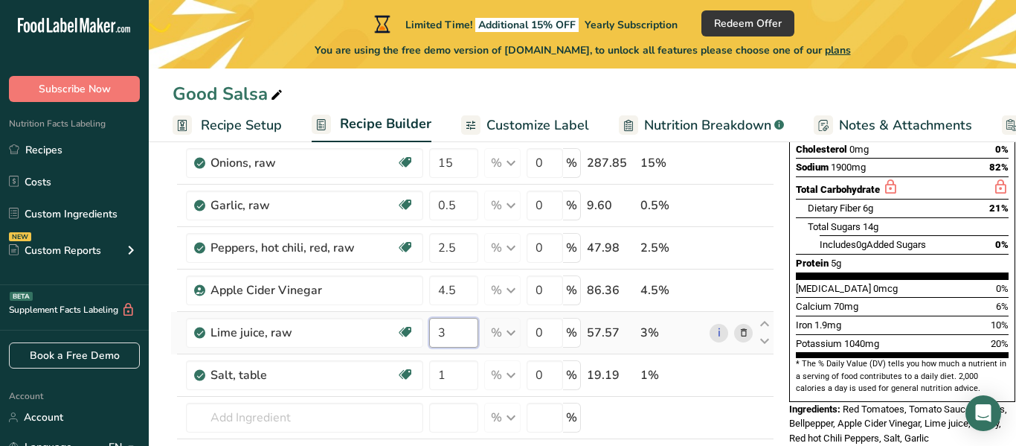
click at [459, 338] on input "3" at bounding box center [453, 333] width 49 height 30
type input "3.25"
click at [418, 401] on div "Ingredient * Amount * Unit * Waste * .a-a{fill:#347362;}.b-a{fill:#fff;} Grams …" at bounding box center [472, 236] width 604 height 593
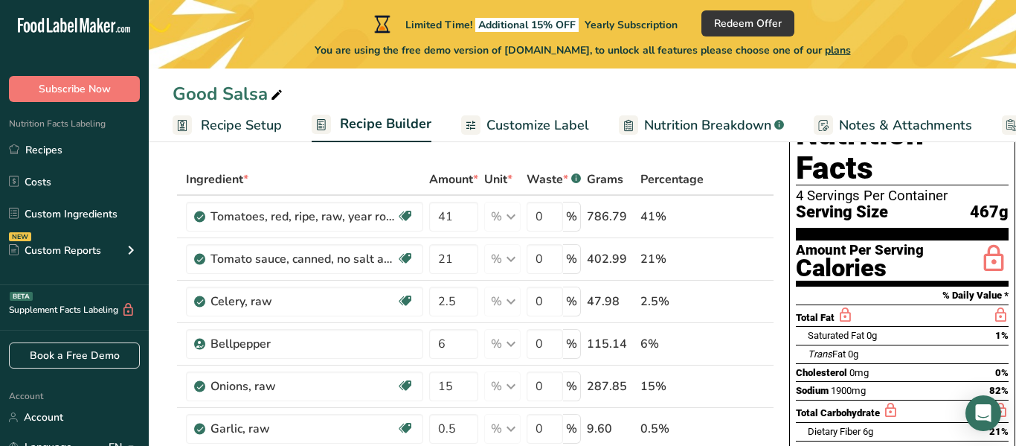
scroll to position [65, 0]
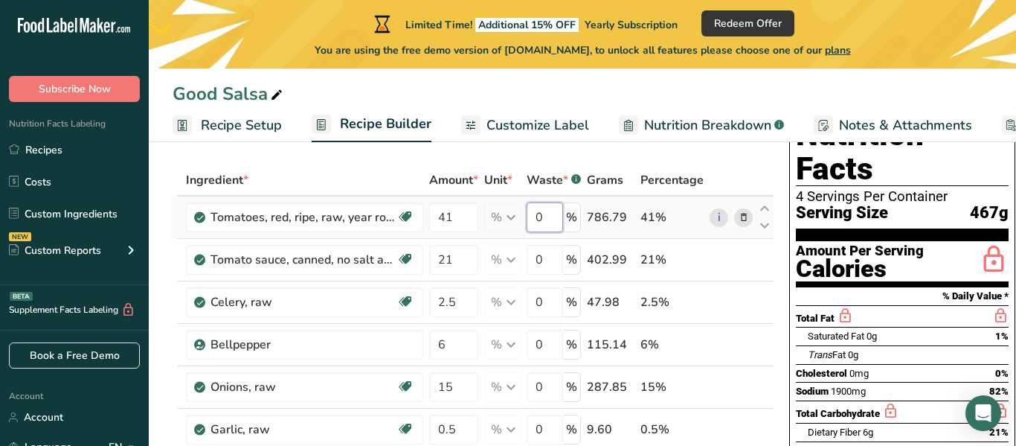
click at [536, 230] on input "0" at bounding box center [545, 217] width 36 height 30
click at [557, 222] on input "0" at bounding box center [545, 217] width 36 height 30
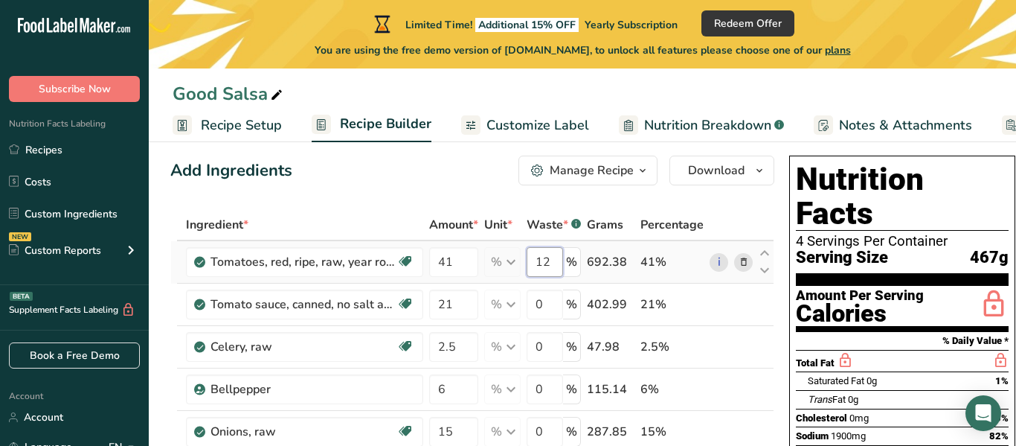
scroll to position [22, 0]
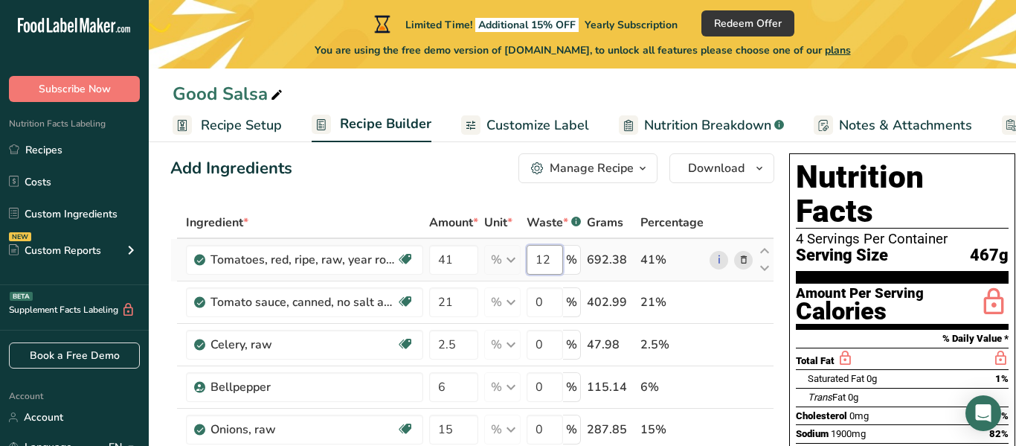
type input "1"
click at [478, 166] on div "Add Ingredients Manage Recipe Delete Recipe Duplicate Recipe Scale Recipe Save …" at bounding box center [472, 168] width 604 height 30
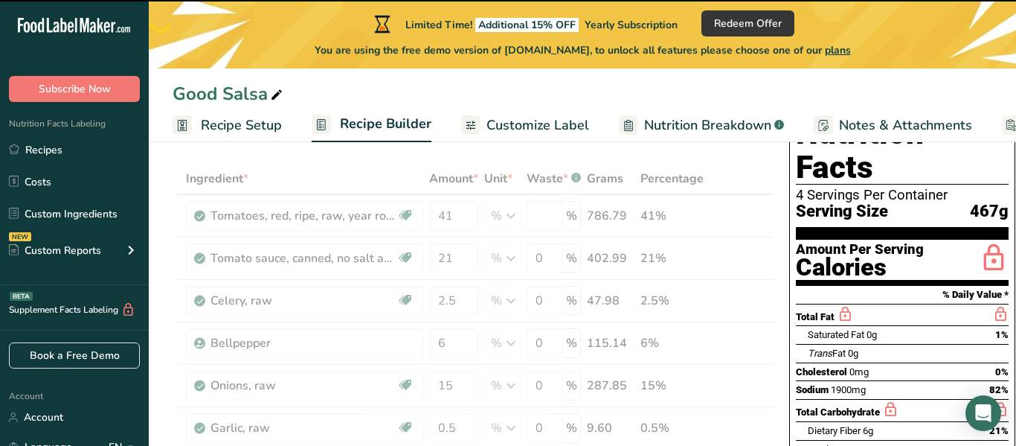
scroll to position [70, 0]
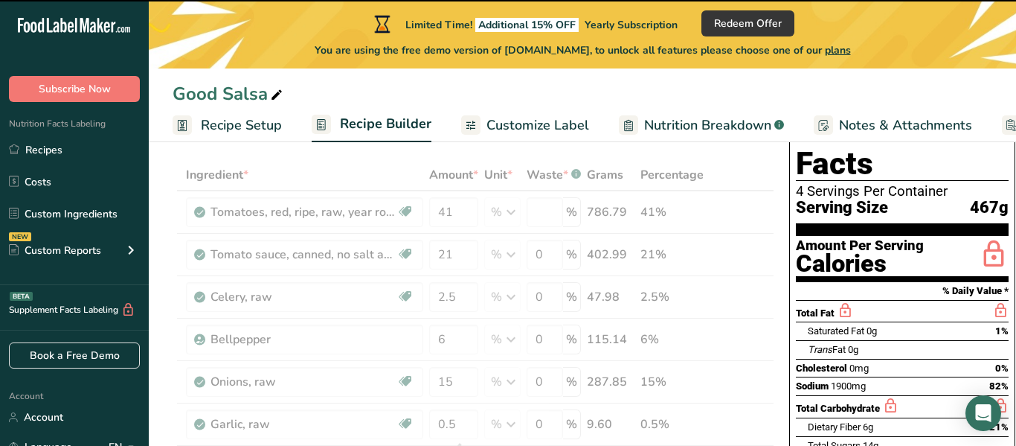
type input "0"
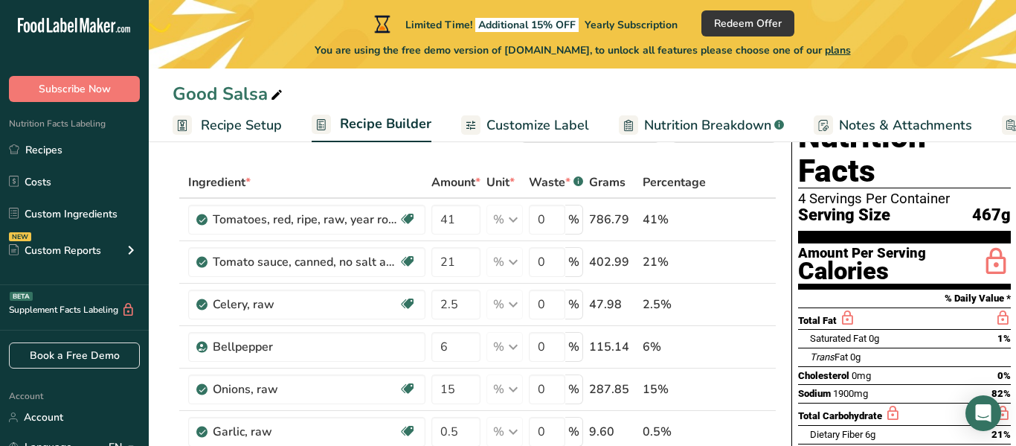
scroll to position [55, 0]
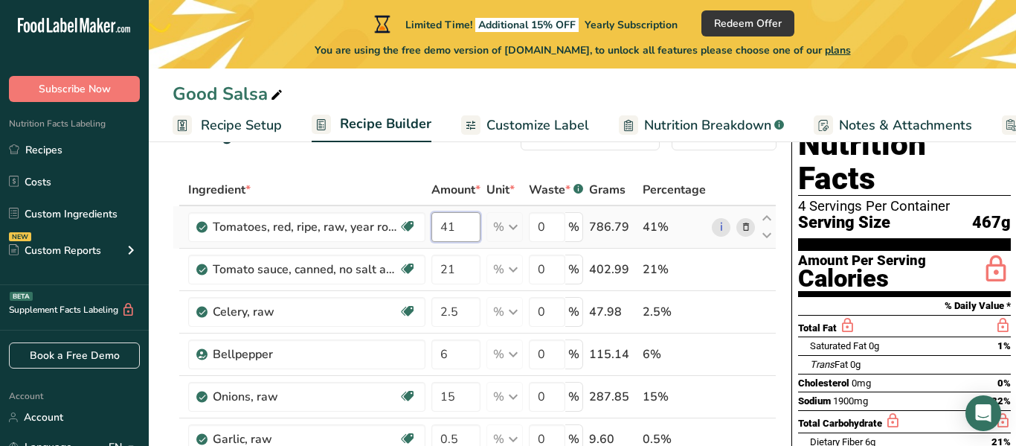
click at [474, 225] on input "41" at bounding box center [456, 227] width 49 height 30
type input "41.5"
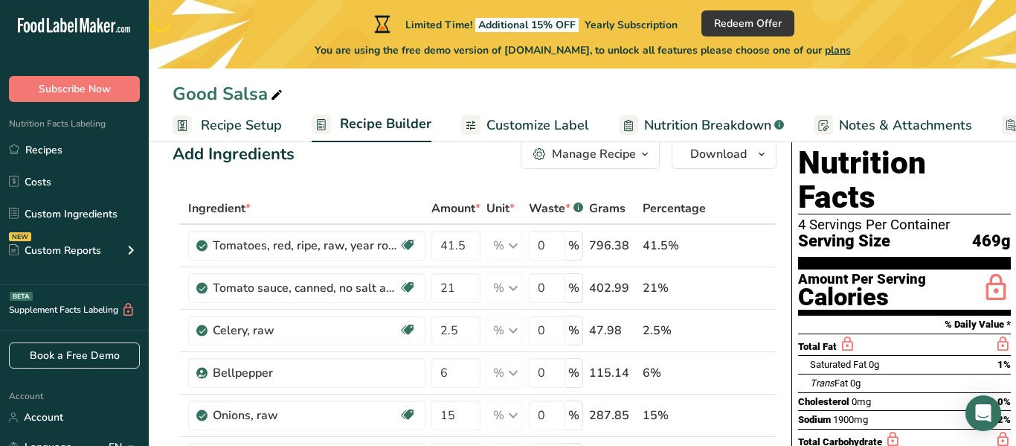
scroll to position [43, 0]
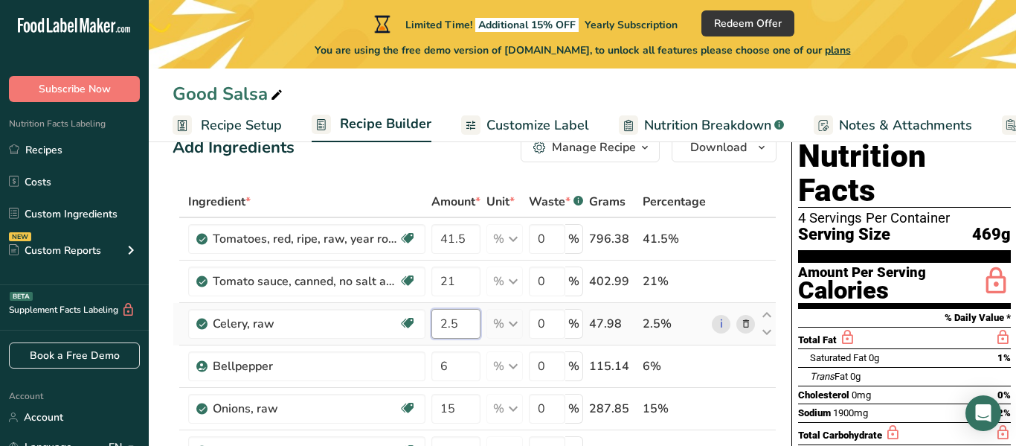
click at [469, 324] on input "2.5" at bounding box center [456, 324] width 49 height 30
type input "2.75"
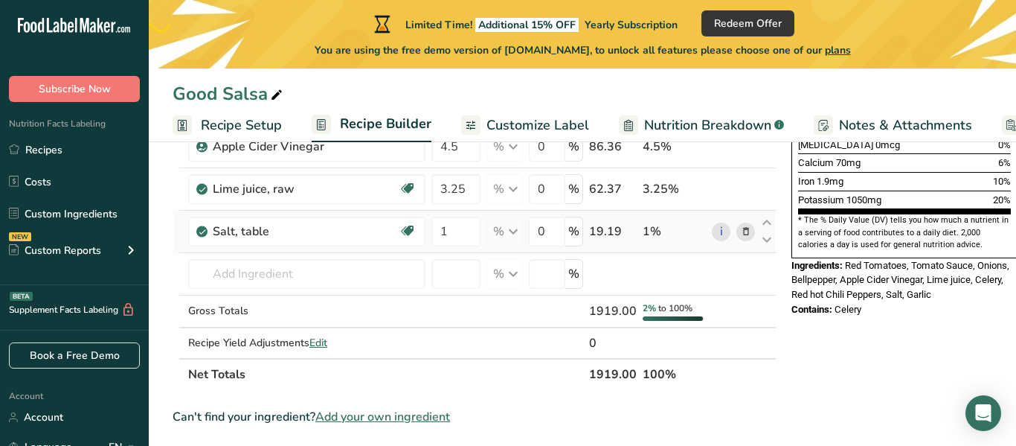
scroll to position [436, 0]
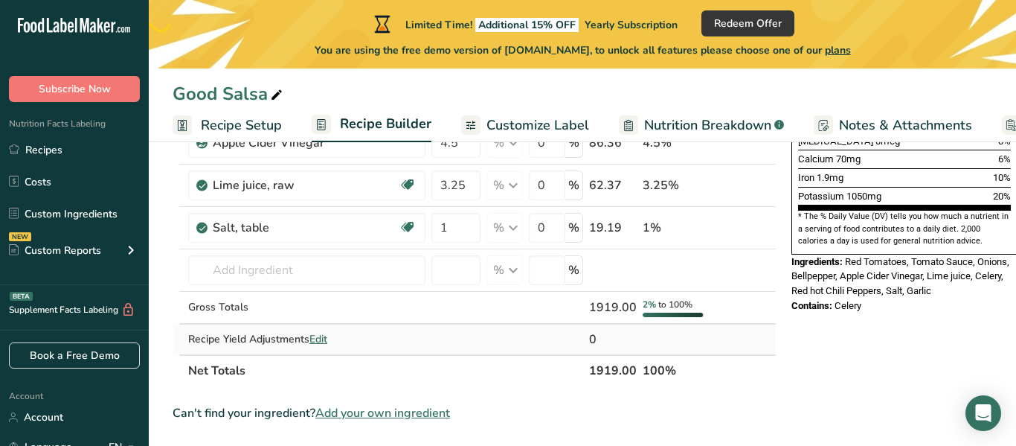
click at [314, 333] on span "Edit" at bounding box center [319, 339] width 18 height 14
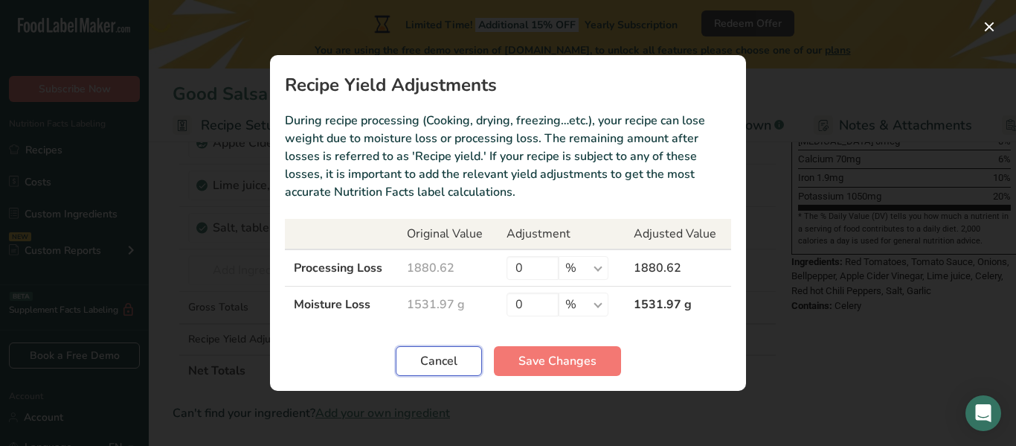
click at [445, 363] on span "Cancel" at bounding box center [438, 361] width 37 height 18
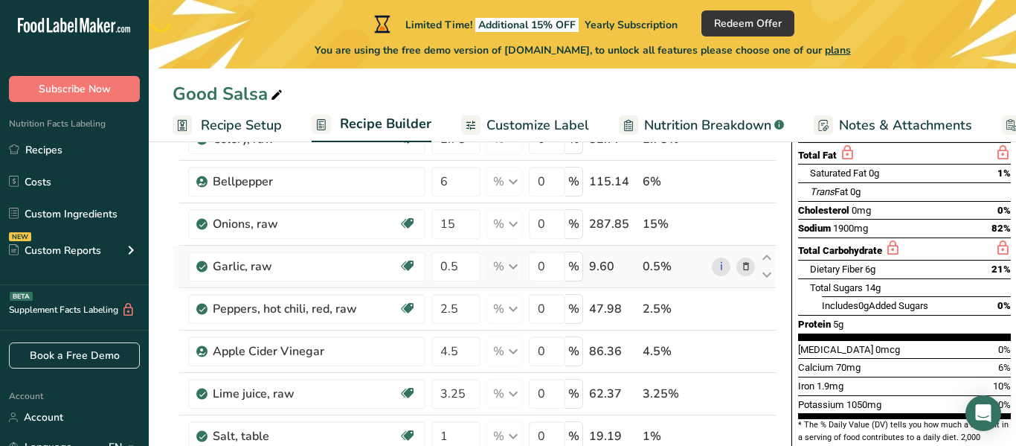
scroll to position [226, 0]
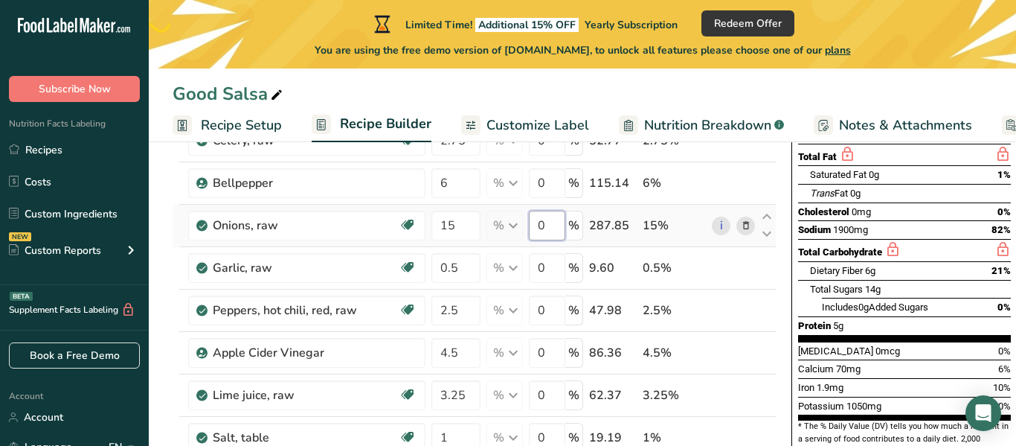
click at [553, 227] on input "0" at bounding box center [547, 226] width 36 height 30
click at [460, 220] on div "Ingredient * Amount * Unit * Waste * .a-a{fill:#347362;}.b-a{fill:#fff;} Grams …" at bounding box center [475, 299] width 604 height 593
type input "1"
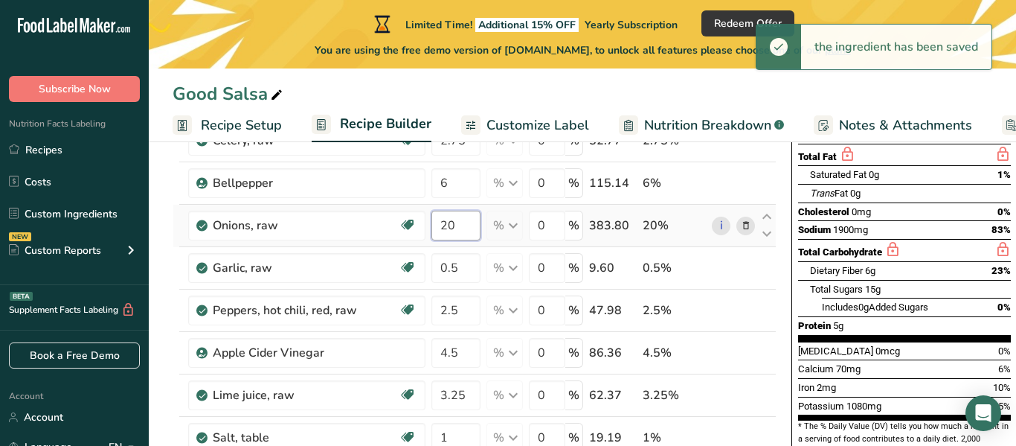
click at [453, 231] on input "20" at bounding box center [456, 226] width 49 height 30
type input "2"
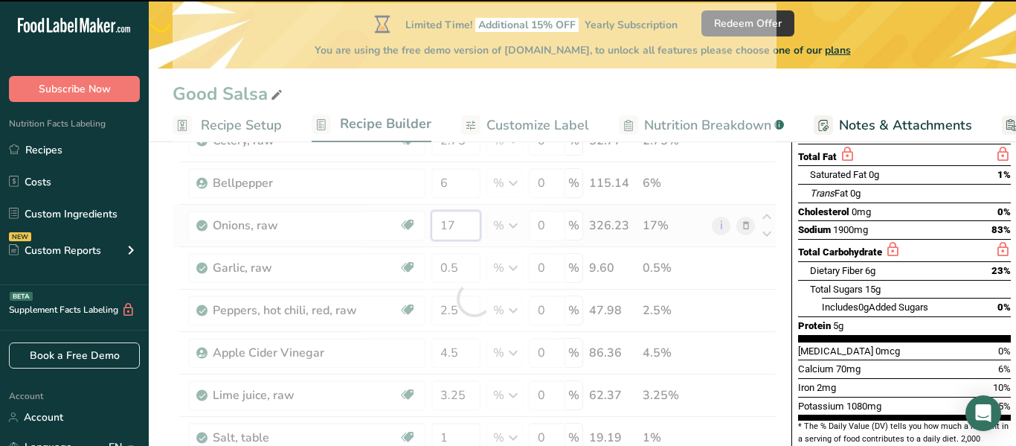
click at [455, 222] on input "17" at bounding box center [456, 226] width 49 height 30
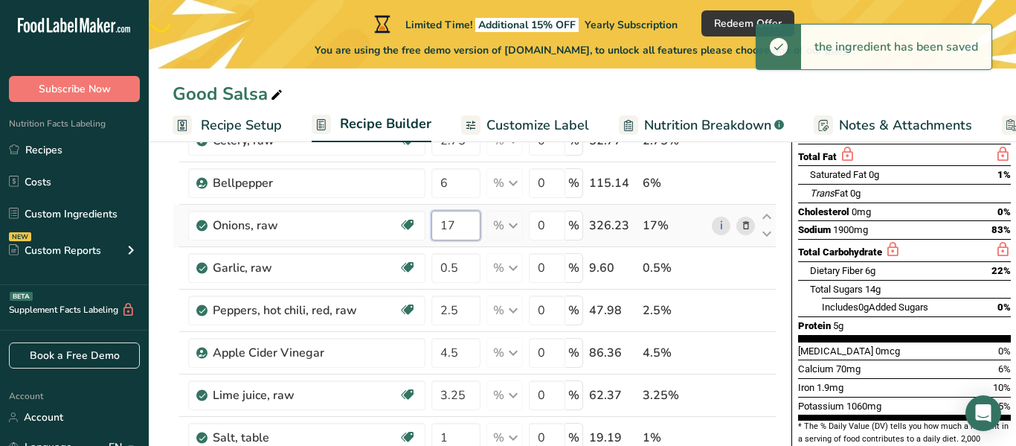
click at [458, 228] on input "17" at bounding box center [456, 226] width 49 height 30
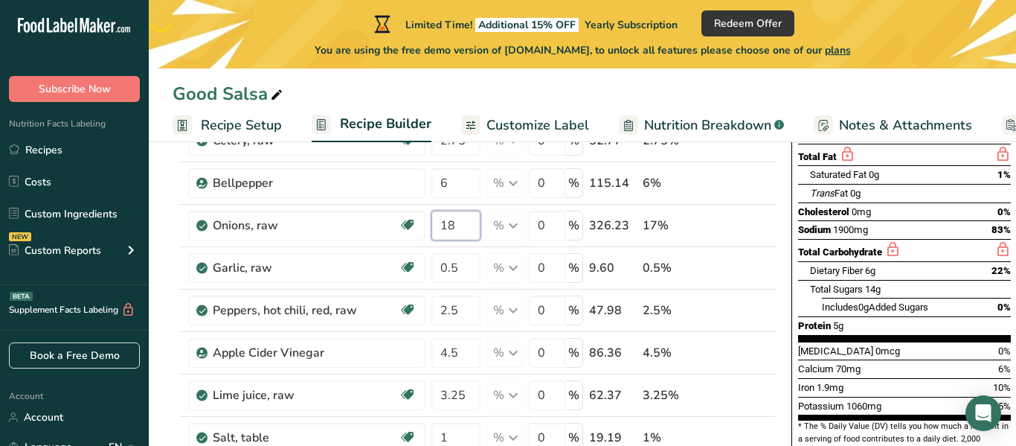
type input "18"
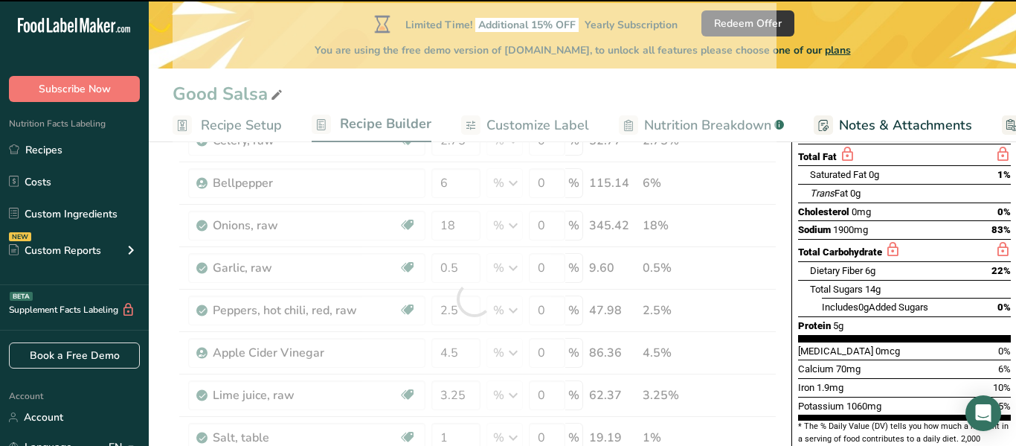
click at [644, 94] on div "Good Salsa" at bounding box center [583, 93] width 868 height 27
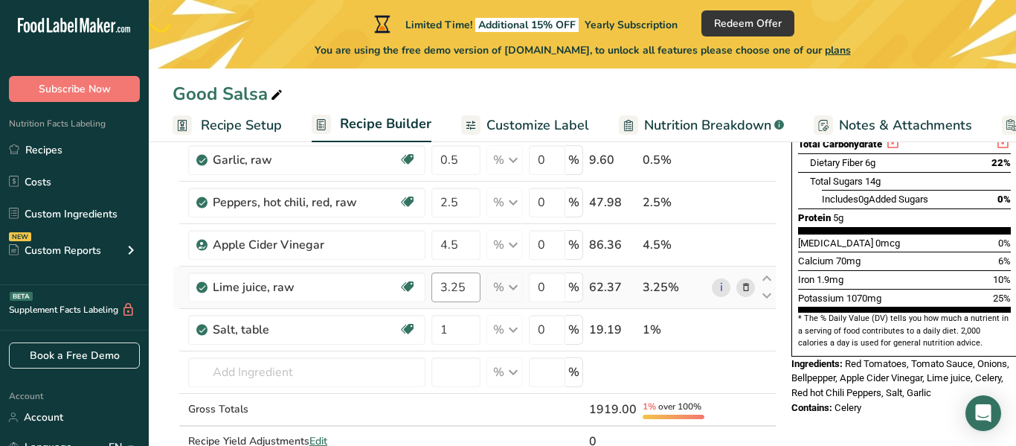
scroll to position [330, 0]
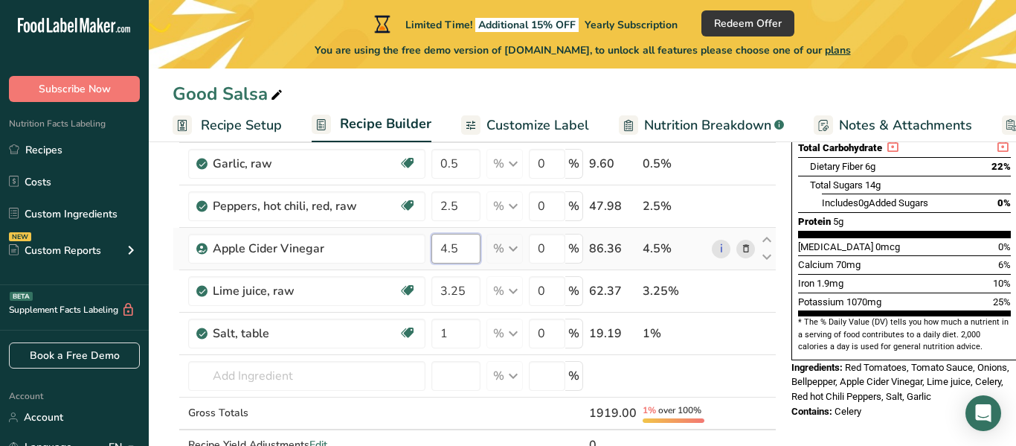
click at [466, 254] on input "4.5" at bounding box center [456, 249] width 49 height 30
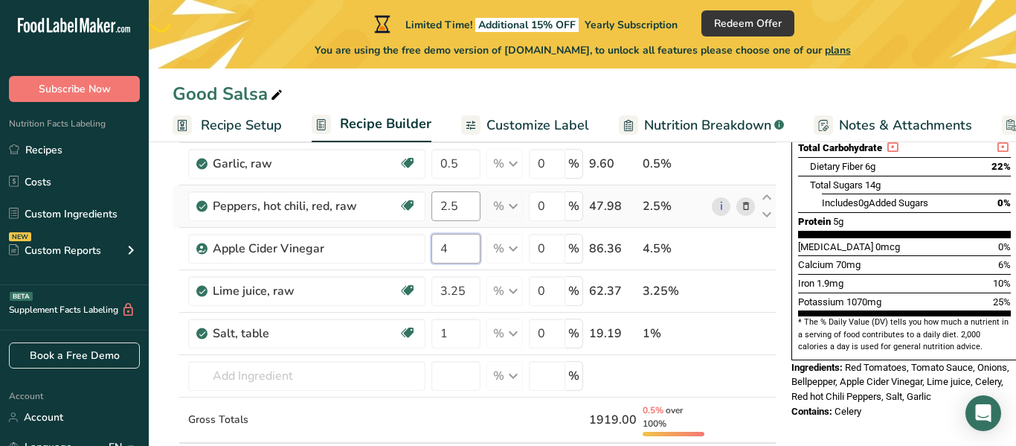
type input "4"
click at [461, 218] on div "Ingredient * Amount * Unit * Waste * .a-a{fill:#347362;}.b-a{fill:#fff;} Grams …" at bounding box center [475, 202] width 604 height 606
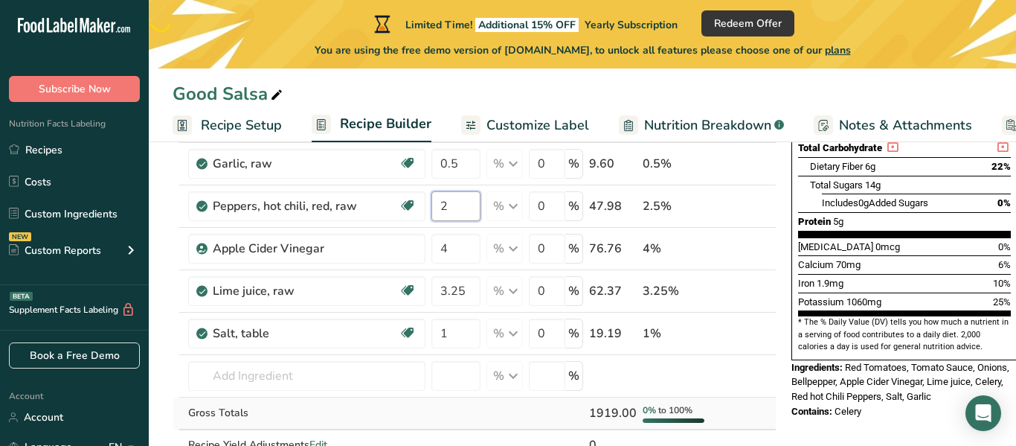
type input "2"
click at [469, 397] on div "Ingredient * Amount * Unit * Waste * .a-a{fill:#347362;}.b-a{fill:#fff;} Grams …" at bounding box center [475, 195] width 604 height 593
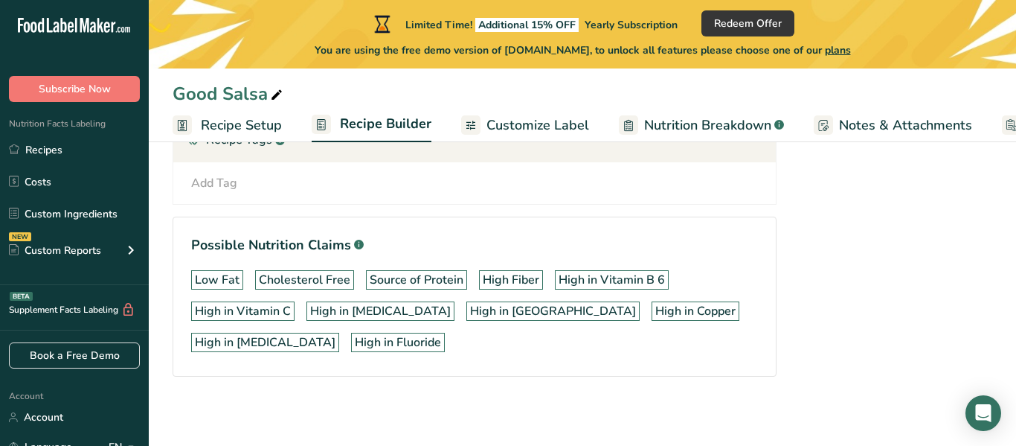
scroll to position [882, 0]
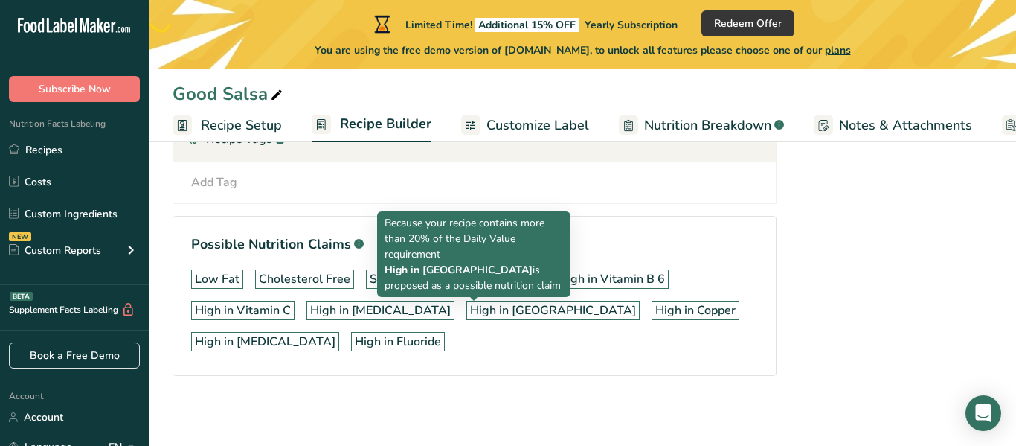
click at [470, 316] on div "High in [GEOGRAPHIC_DATA]" at bounding box center [553, 310] width 166 height 18
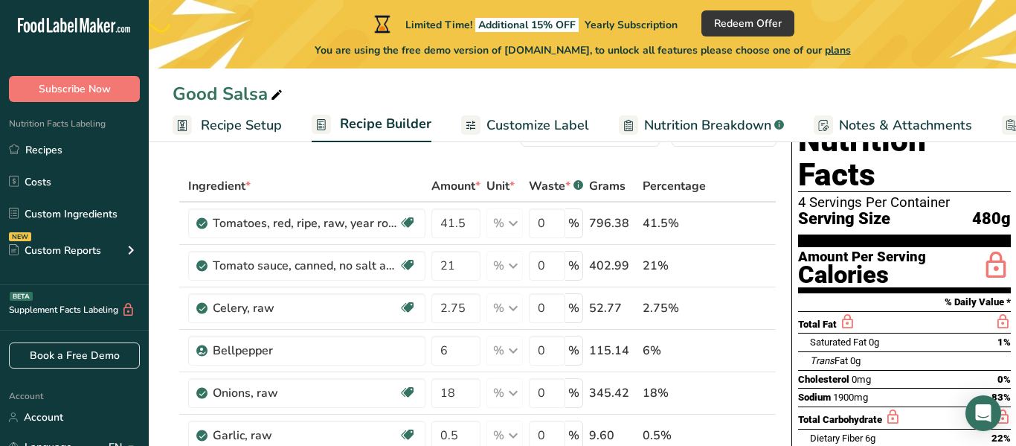
scroll to position [0, 0]
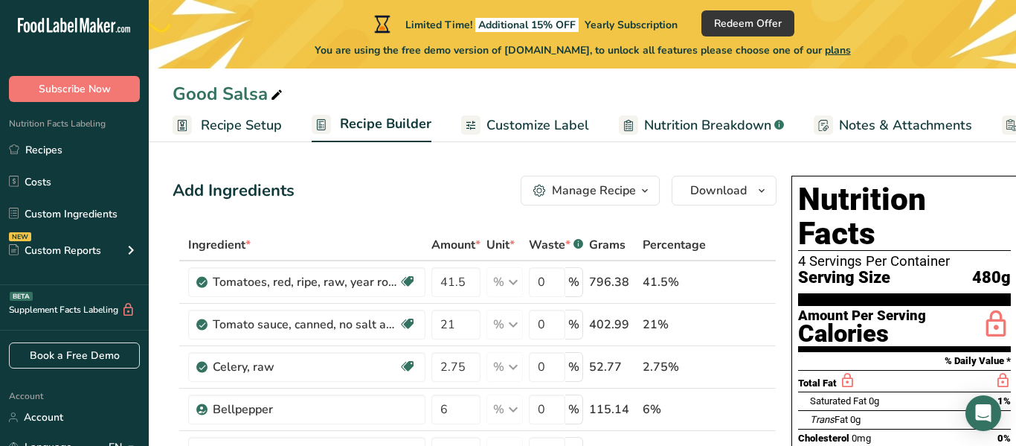
click at [537, 124] on span "Customize Label" at bounding box center [538, 125] width 103 height 20
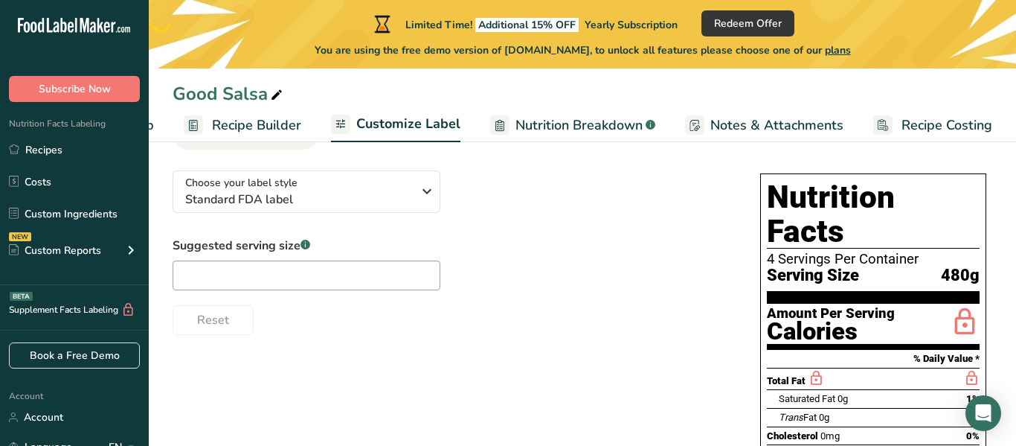
scroll to position [86, 0]
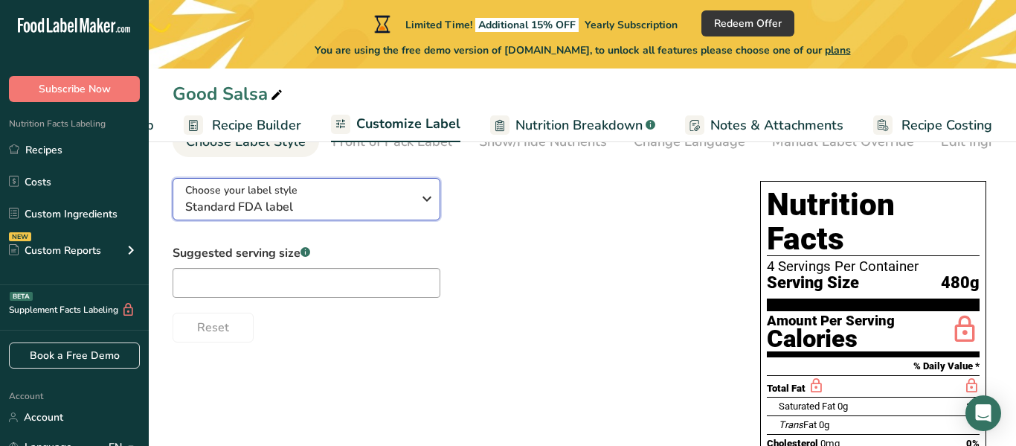
click at [362, 205] on span "Standard FDA label" at bounding box center [298, 207] width 227 height 18
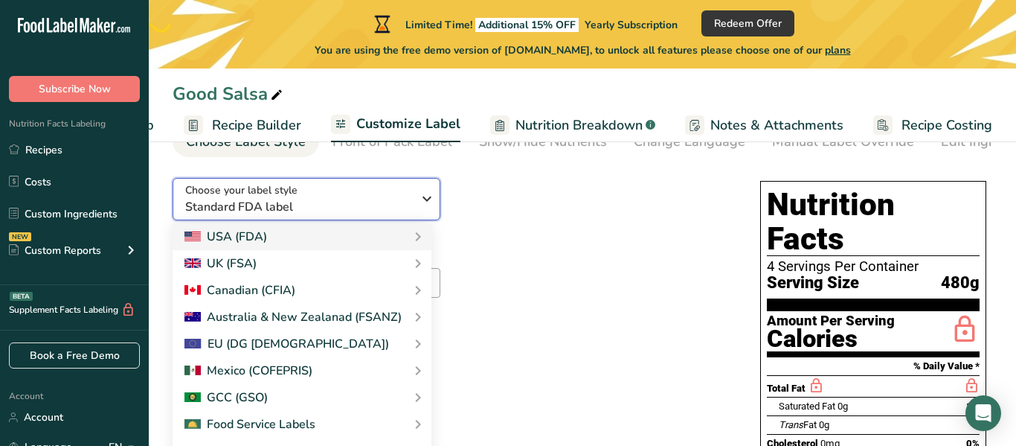
click at [362, 205] on span "Standard FDA label" at bounding box center [298, 207] width 227 height 18
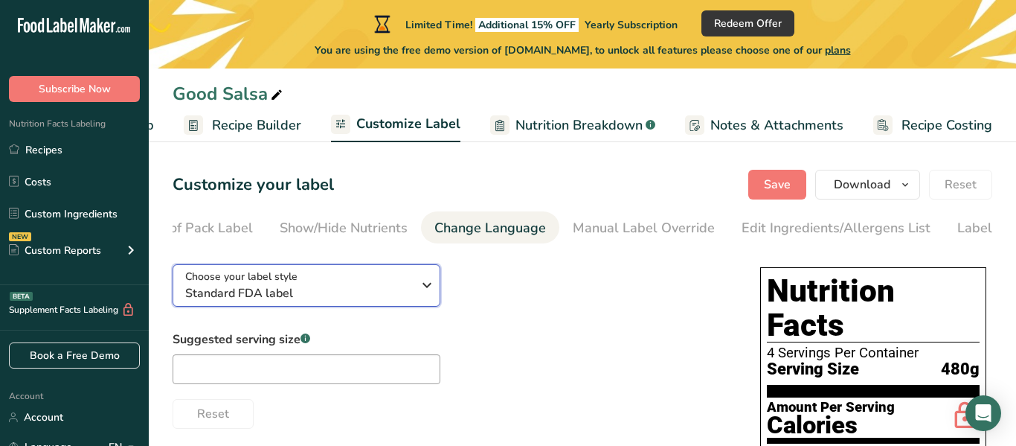
scroll to position [0, 261]
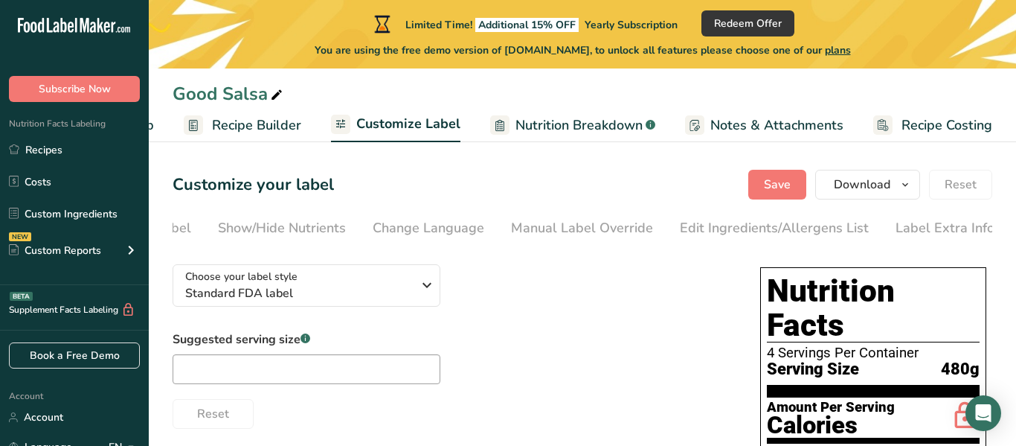
click at [923, 119] on span "Recipe Costing" at bounding box center [947, 125] width 91 height 20
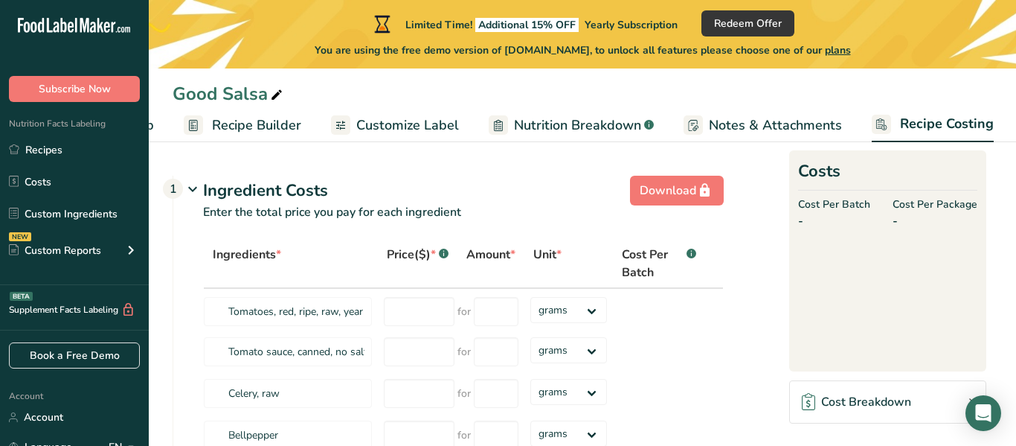
click at [601, 121] on span "Nutrition Breakdown" at bounding box center [577, 125] width 127 height 20
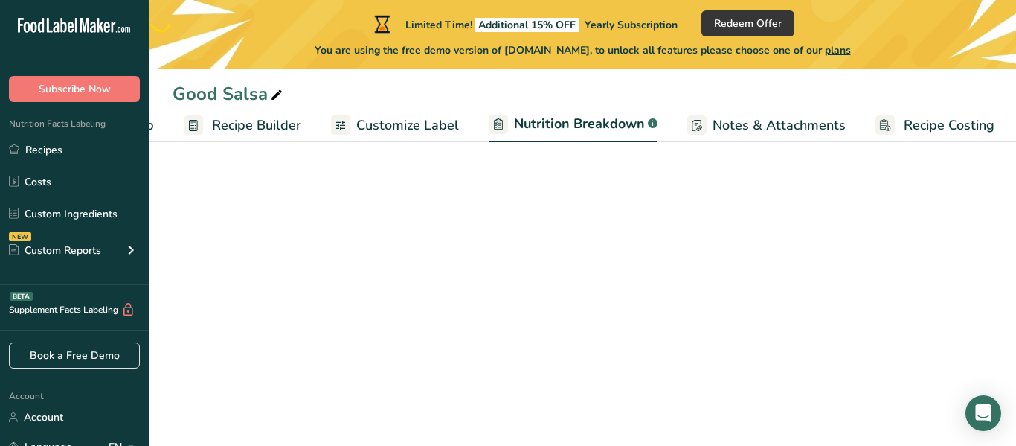
scroll to position [0, 129]
select select "Calories"
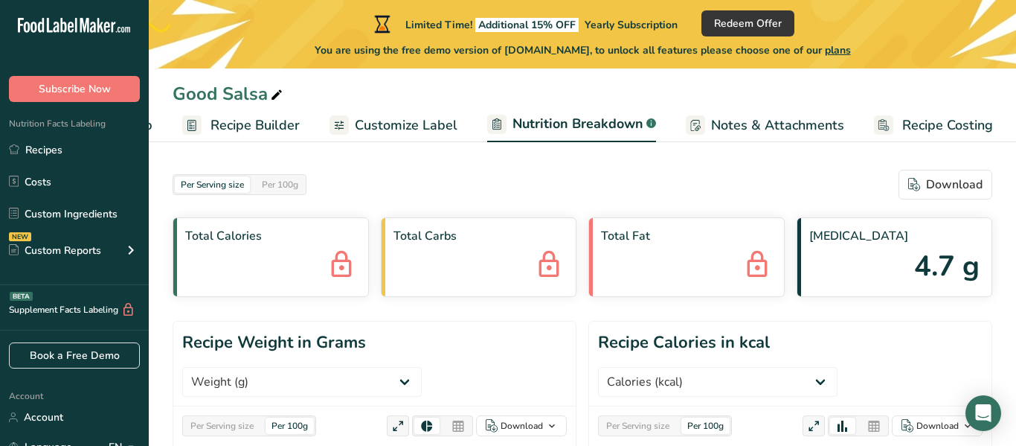
click at [404, 109] on link "Customize Label" at bounding box center [394, 125] width 128 height 33
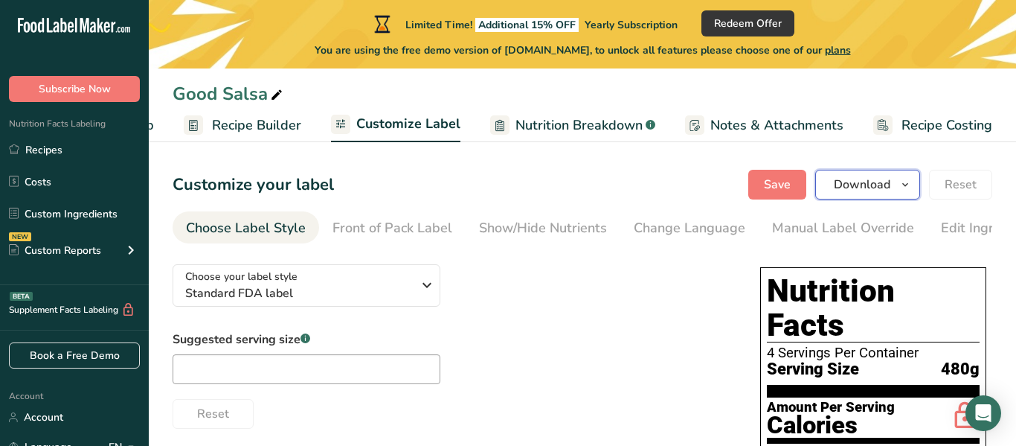
click at [869, 170] on button "Download" at bounding box center [867, 185] width 105 height 30
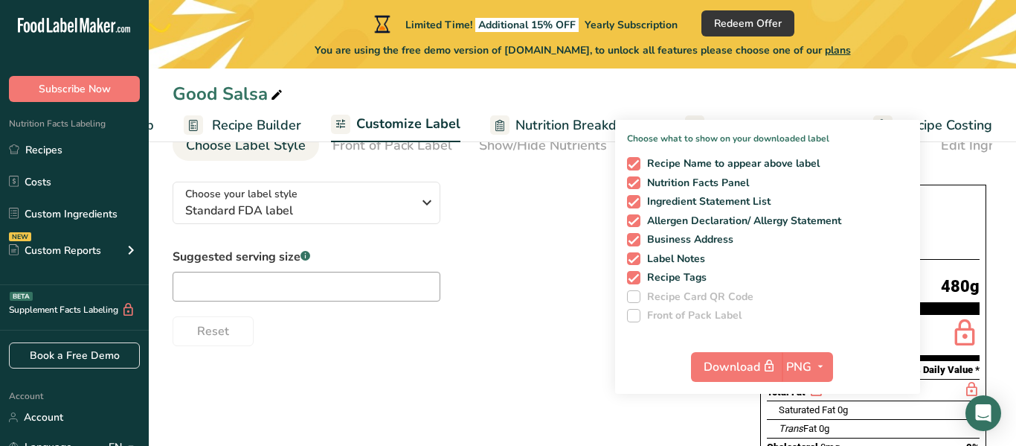
scroll to position [89, 0]
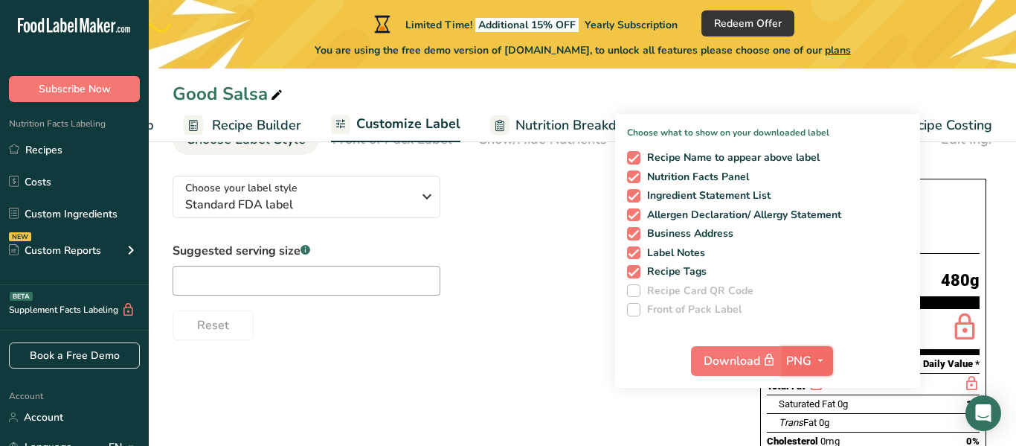
click at [815, 356] on span "button" at bounding box center [821, 361] width 18 height 18
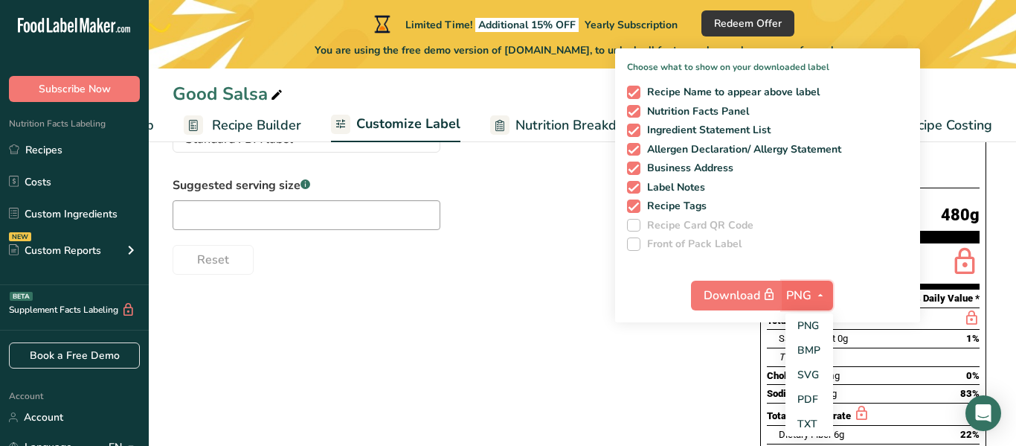
scroll to position [158, 0]
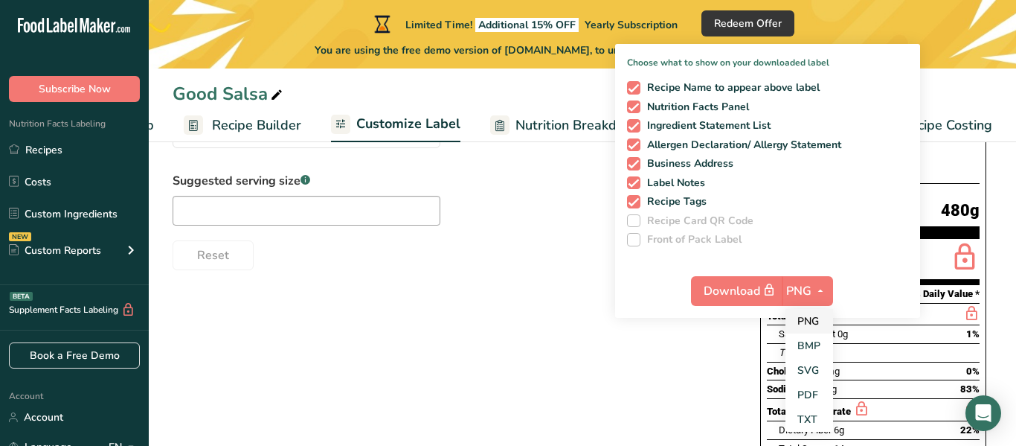
click at [817, 323] on link "PNG" at bounding box center [810, 321] width 48 height 25
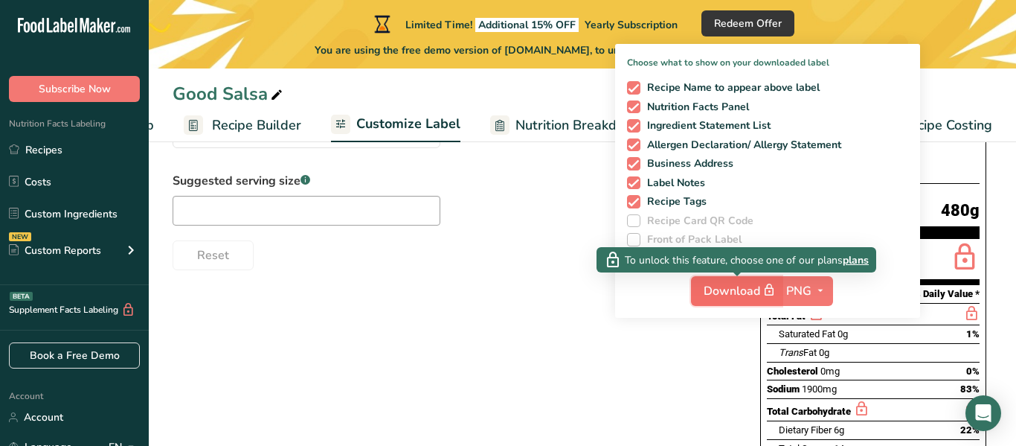
click at [754, 283] on span "Download" at bounding box center [741, 290] width 74 height 19
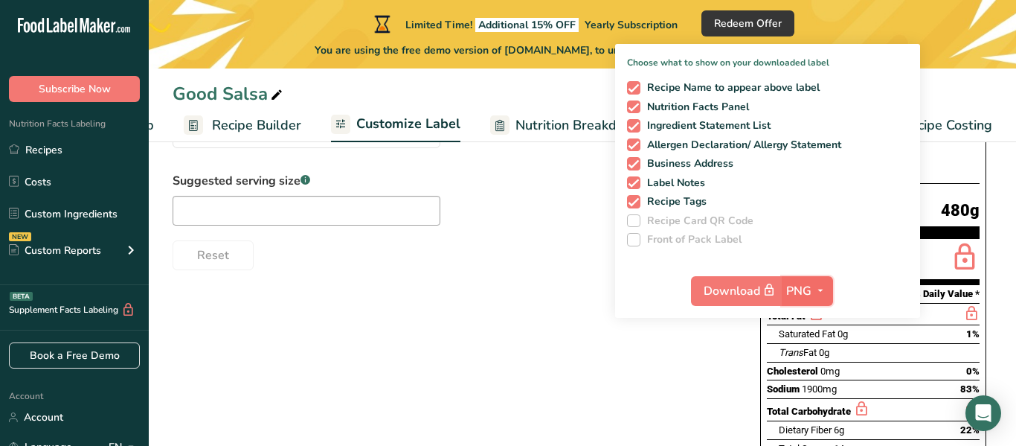
click at [814, 286] on span "button" at bounding box center [821, 291] width 18 height 18
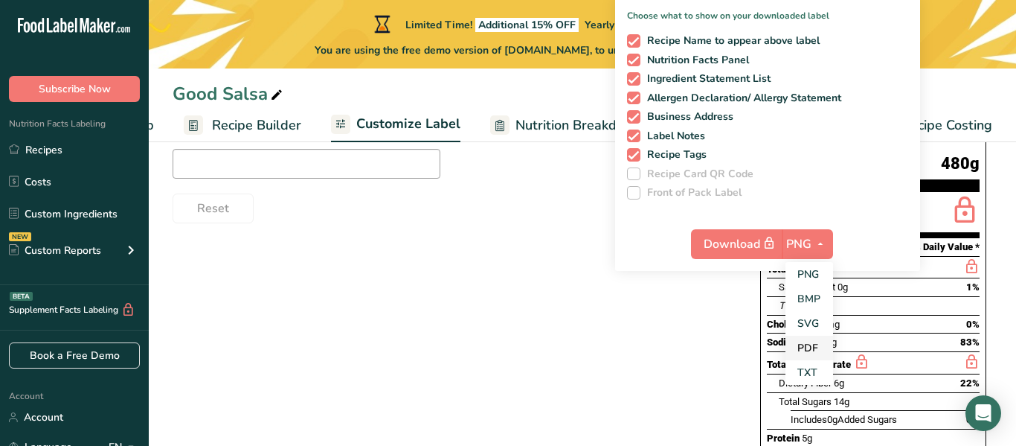
click at [819, 343] on link "PDF" at bounding box center [810, 348] width 48 height 25
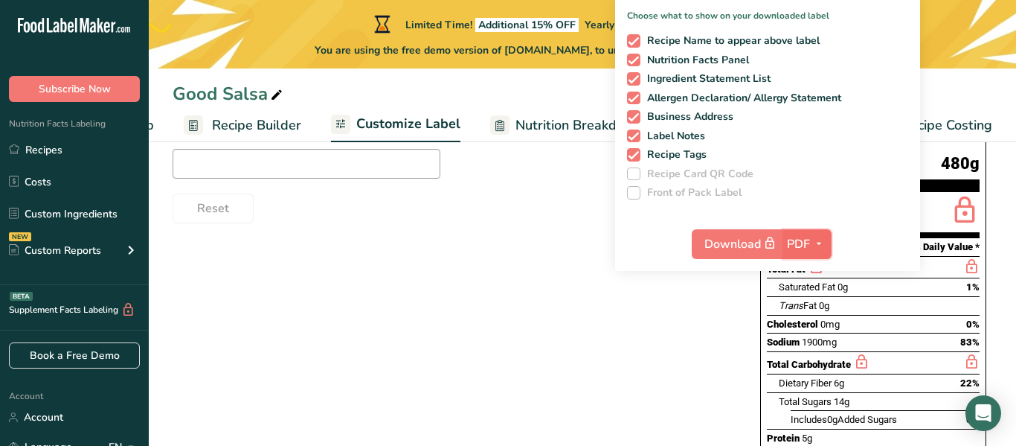
click at [808, 229] on button "PDF" at bounding box center [807, 244] width 49 height 30
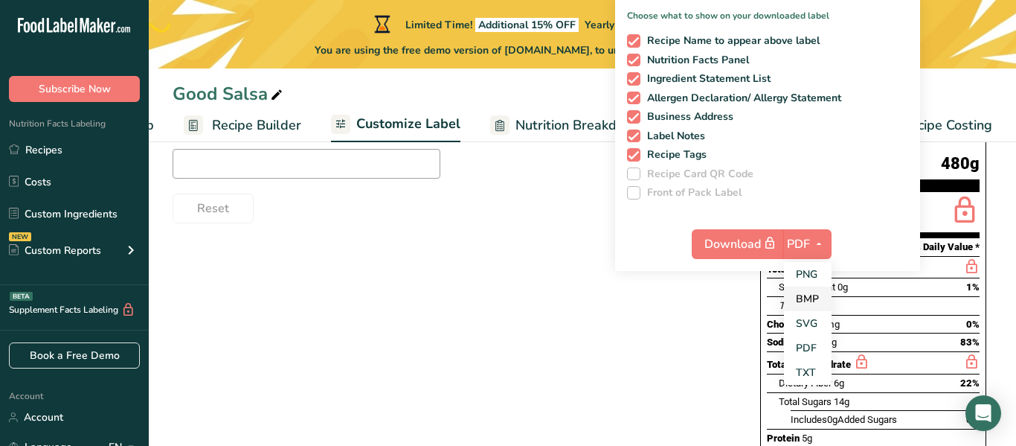
click at [813, 296] on link "BMP" at bounding box center [808, 298] width 48 height 25
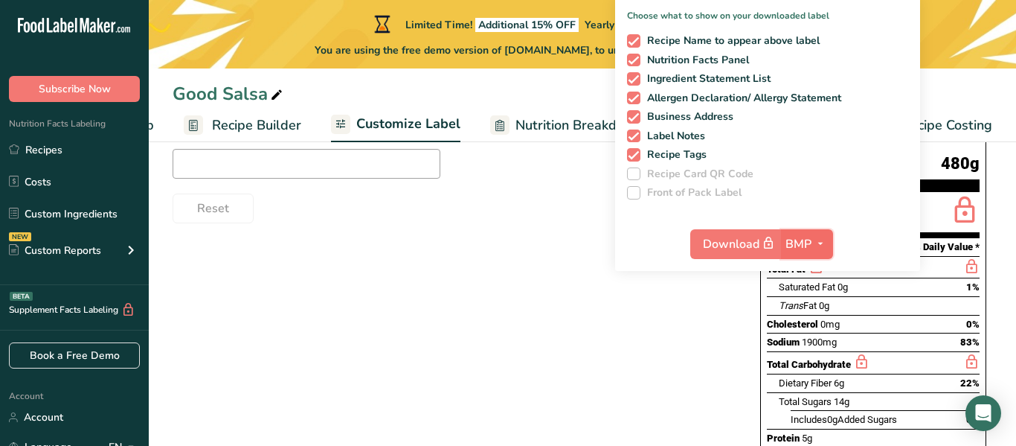
click at [818, 247] on icon "button" at bounding box center [821, 243] width 12 height 19
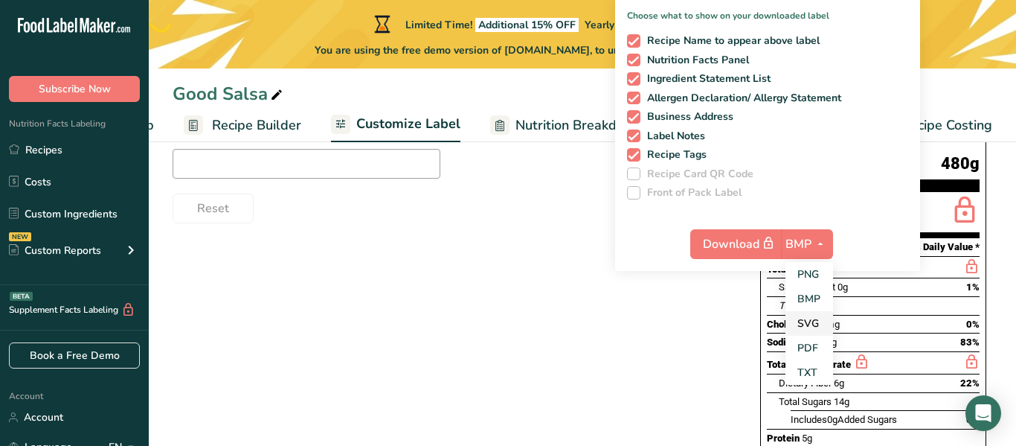
click at [816, 328] on link "SVG" at bounding box center [810, 323] width 48 height 25
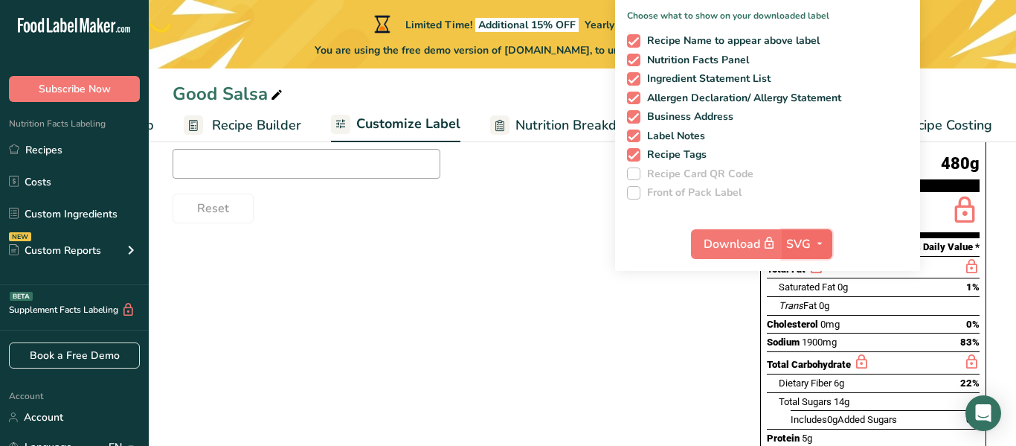
click at [813, 254] on button "SVG" at bounding box center [807, 244] width 51 height 30
click at [812, 254] on button "SVG" at bounding box center [807, 244] width 51 height 30
click at [618, 347] on div "Choose your label style Standard FDA label USA (FDA) Standard FDA label Tabular…" at bounding box center [583, 348] width 820 height 603
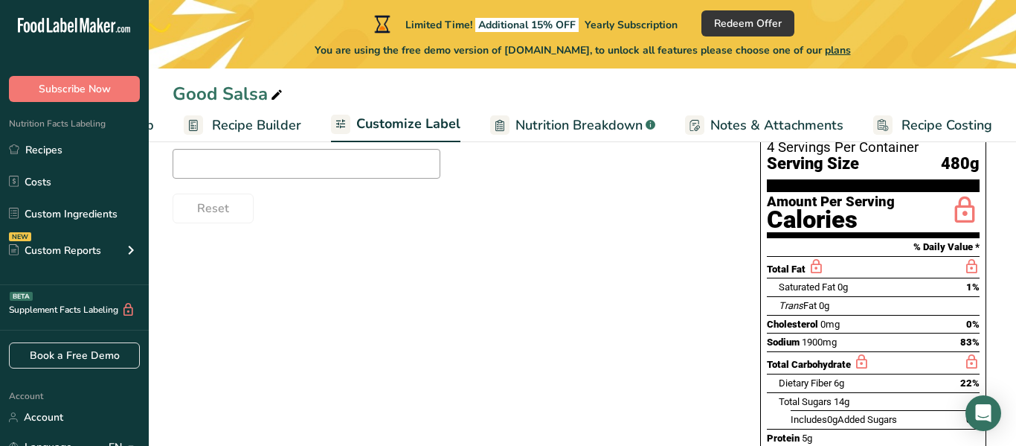
click at [618, 347] on div "Choose your label style Standard FDA label USA (FDA) Standard FDA label Tabular…" at bounding box center [583, 348] width 820 height 603
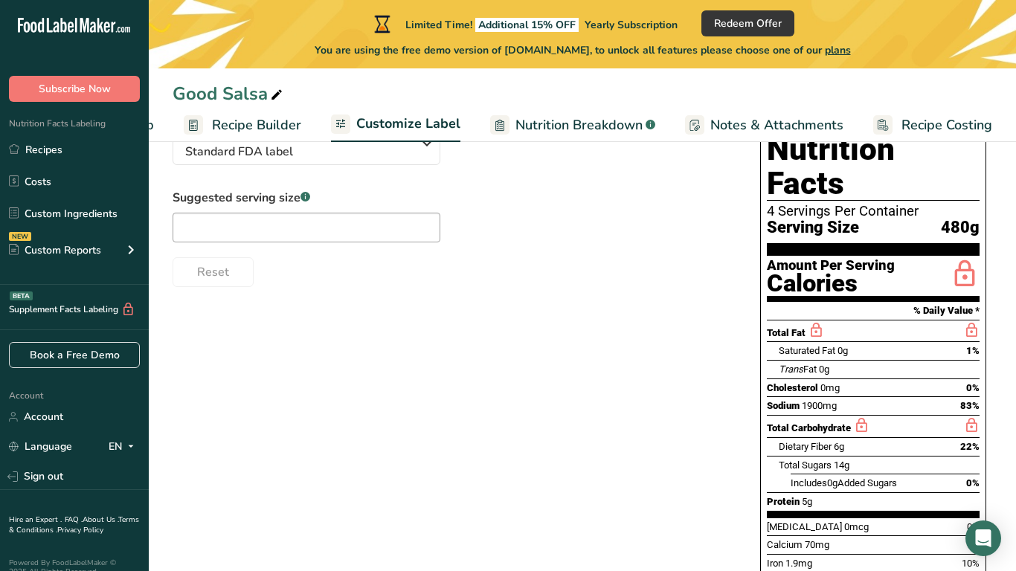
scroll to position [114, 0]
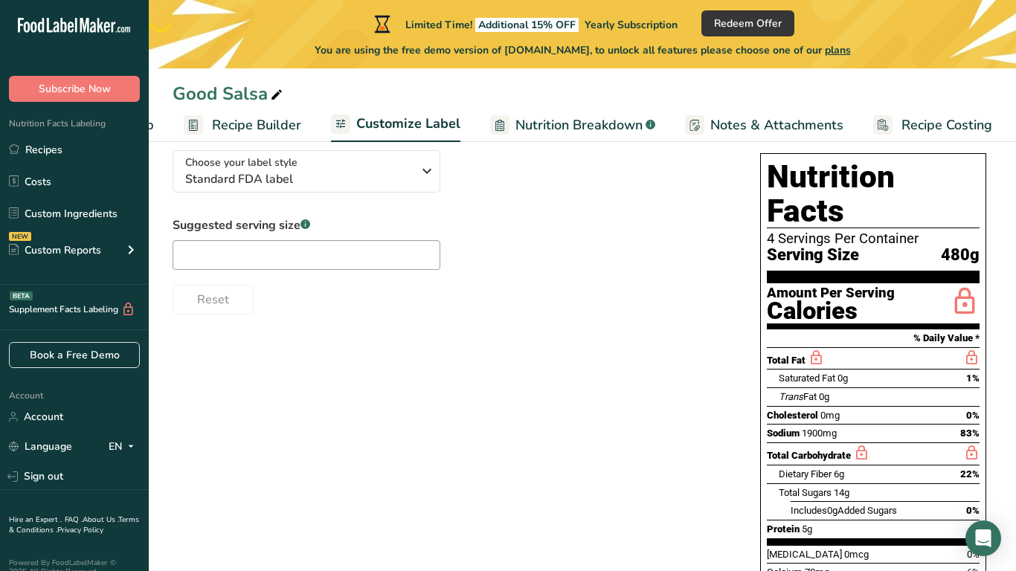
click at [618, 437] on div "Choose your label style Standard FDA label USA (FDA) Standard FDA label Tabular…" at bounding box center [583, 439] width 820 height 603
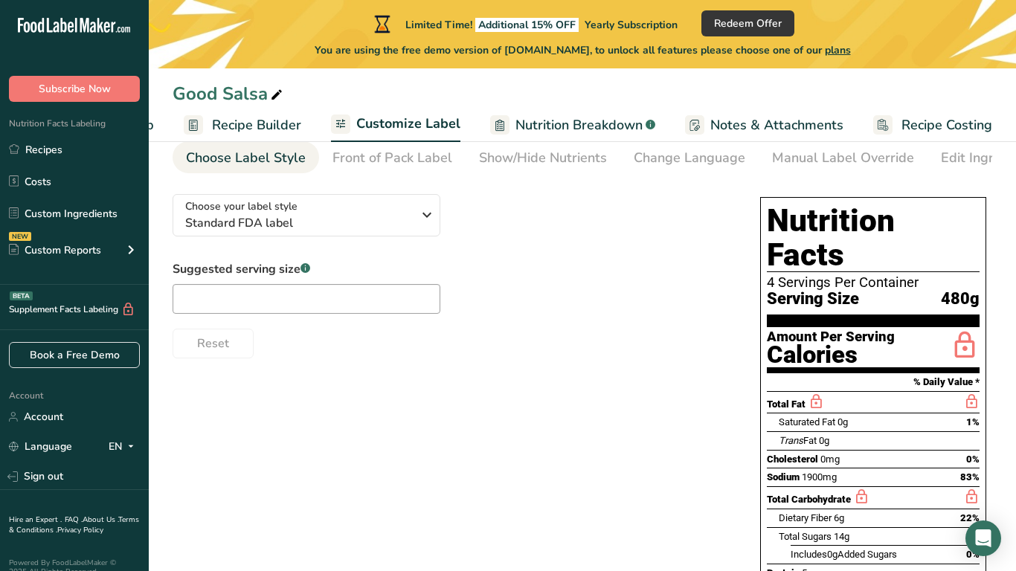
scroll to position [66, 0]
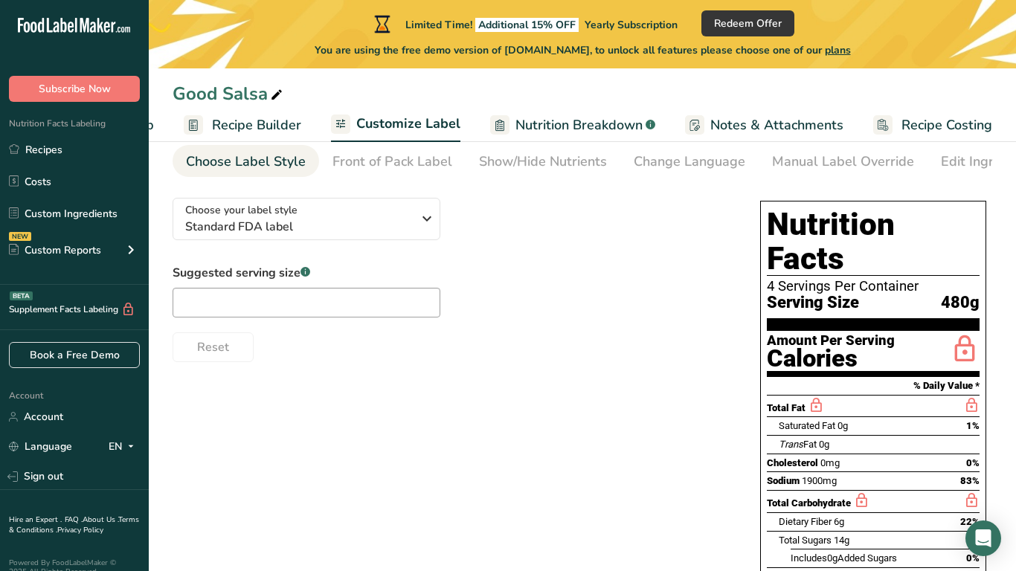
click at [525, 414] on div "Choose your label style Standard FDA label USA (FDA) Standard FDA label Tabular…" at bounding box center [583, 487] width 820 height 603
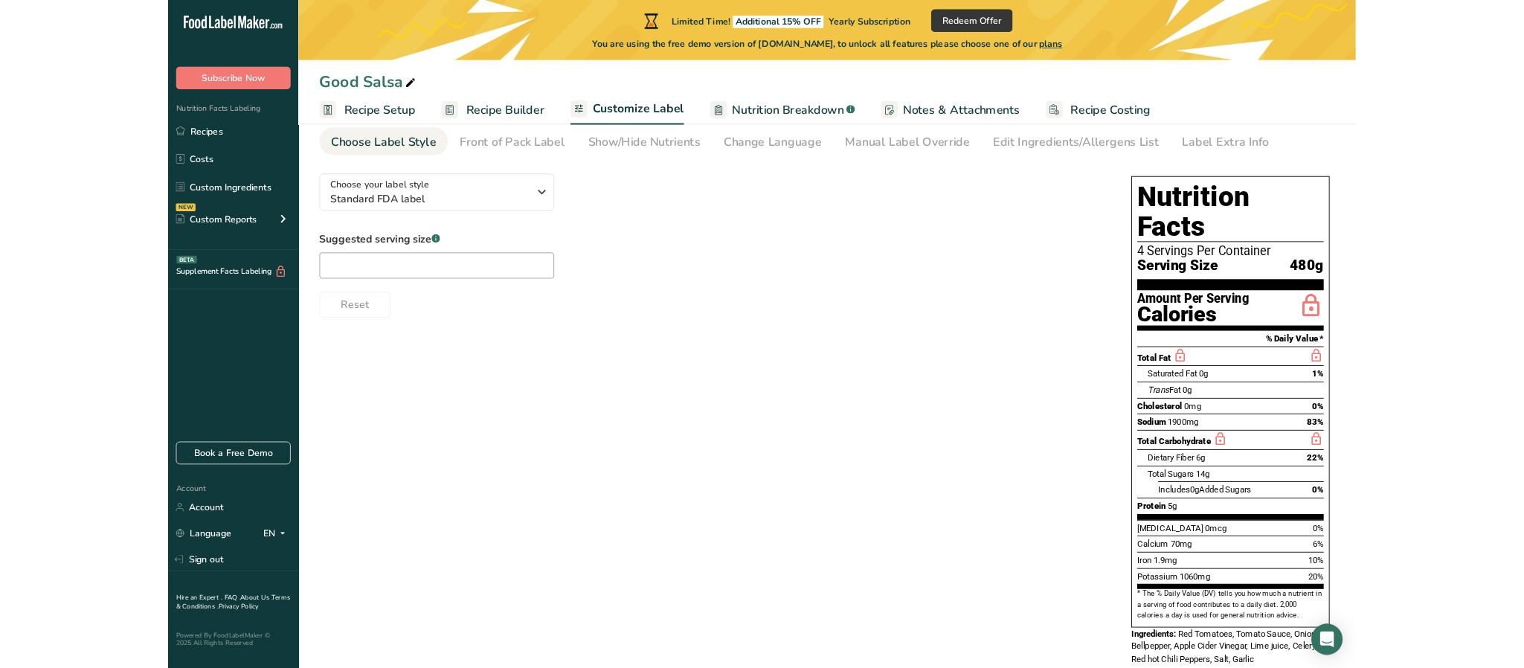
scroll to position [0, 0]
